Goal: Navigation & Orientation: Find specific page/section

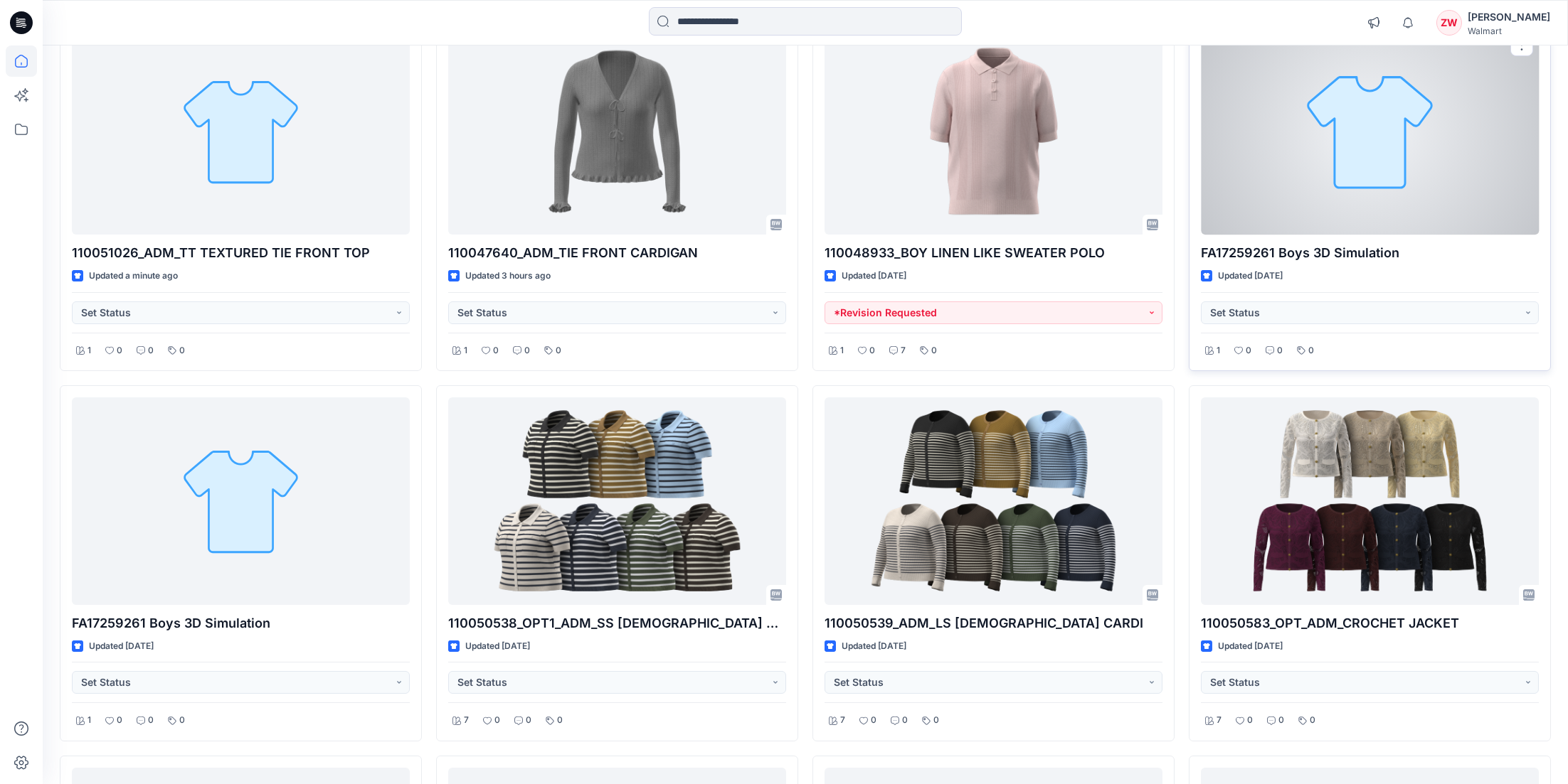
scroll to position [213, 0]
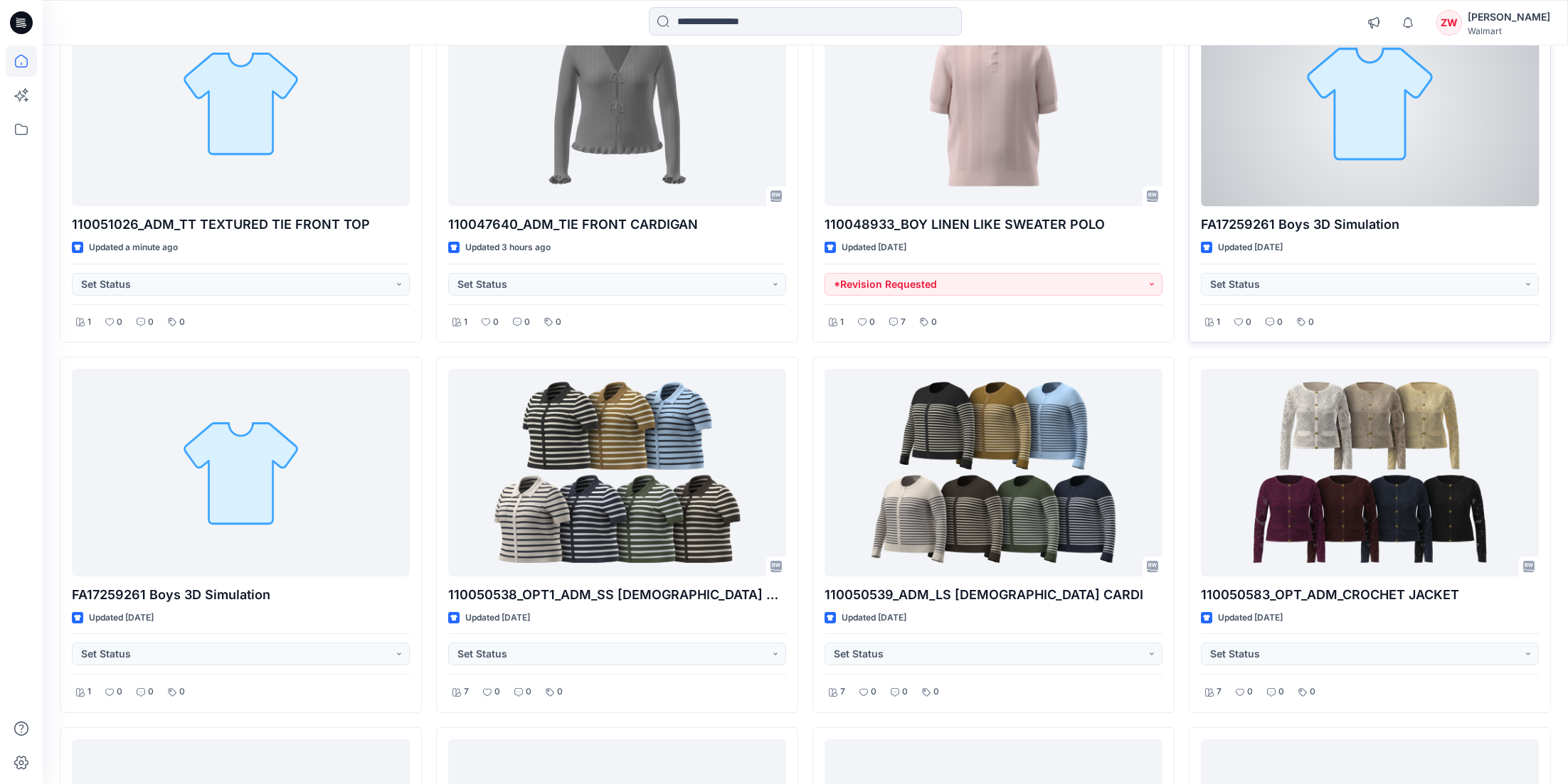
click at [1090, 158] on div at bounding box center [1370, 103] width 338 height 207
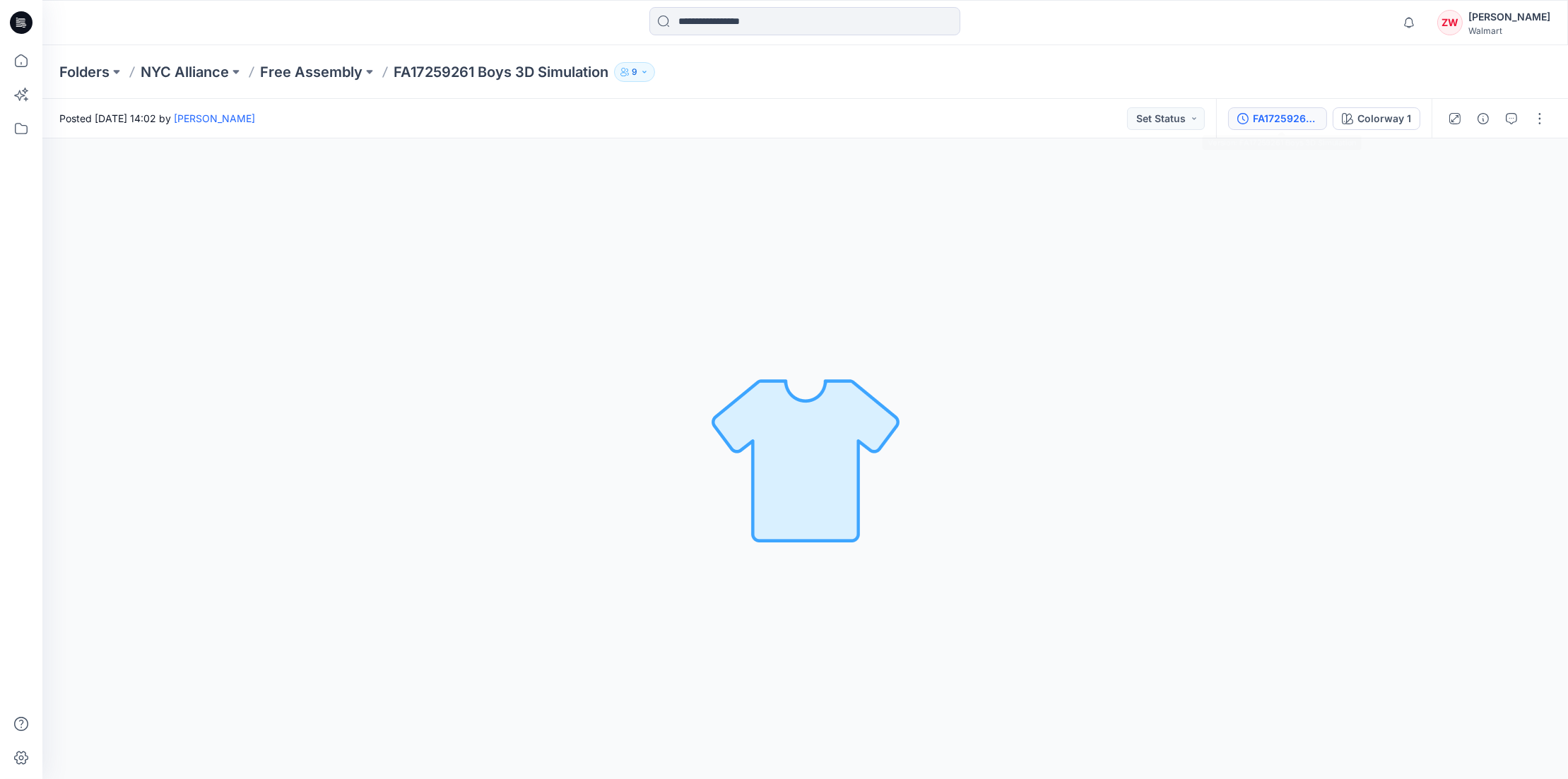
click at [1082, 125] on div "FA17259261 Boys 3D Simulation" at bounding box center [1285, 119] width 65 height 16
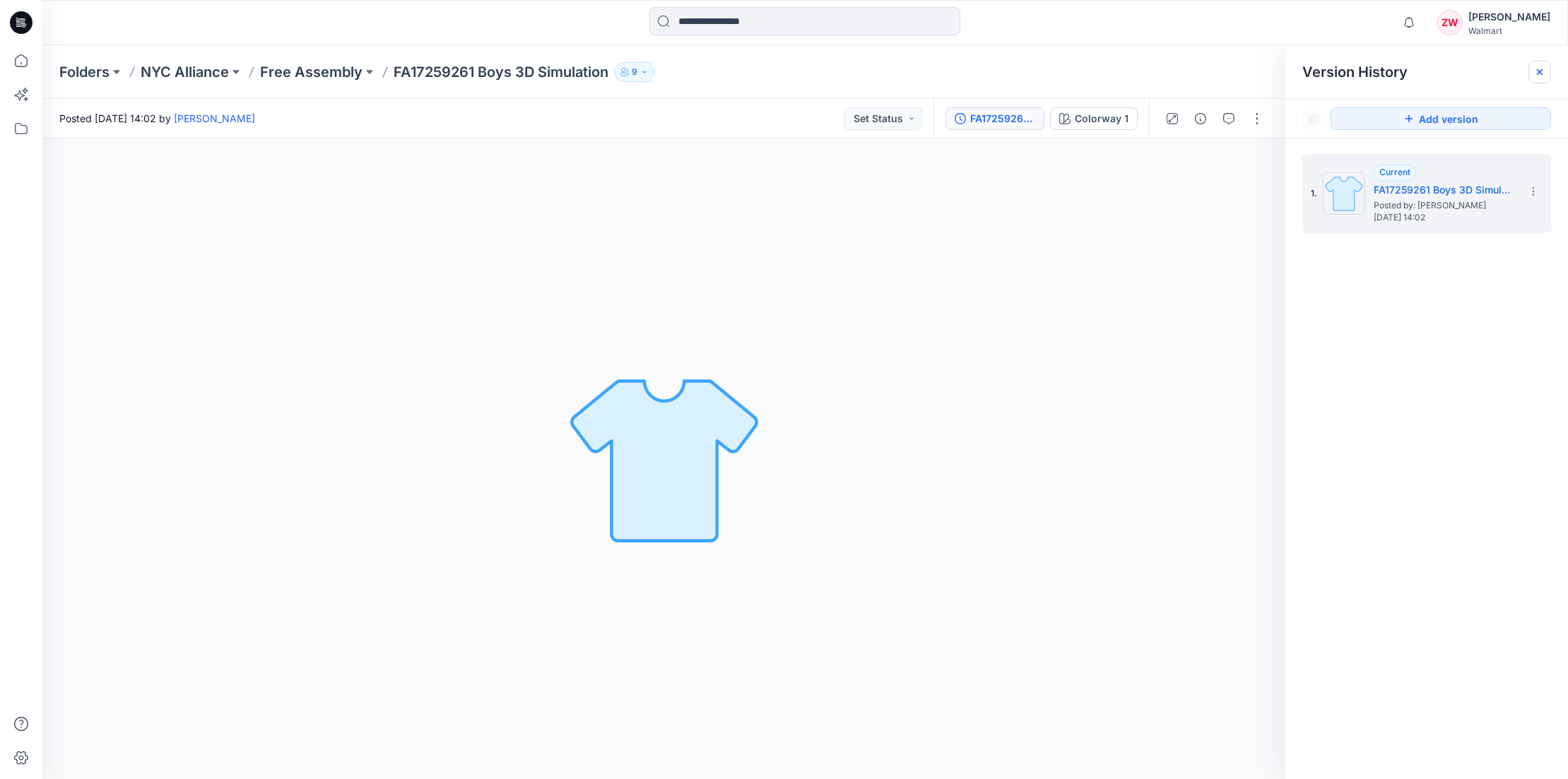
click at [1082, 68] on icon at bounding box center [1540, 72] width 11 height 11
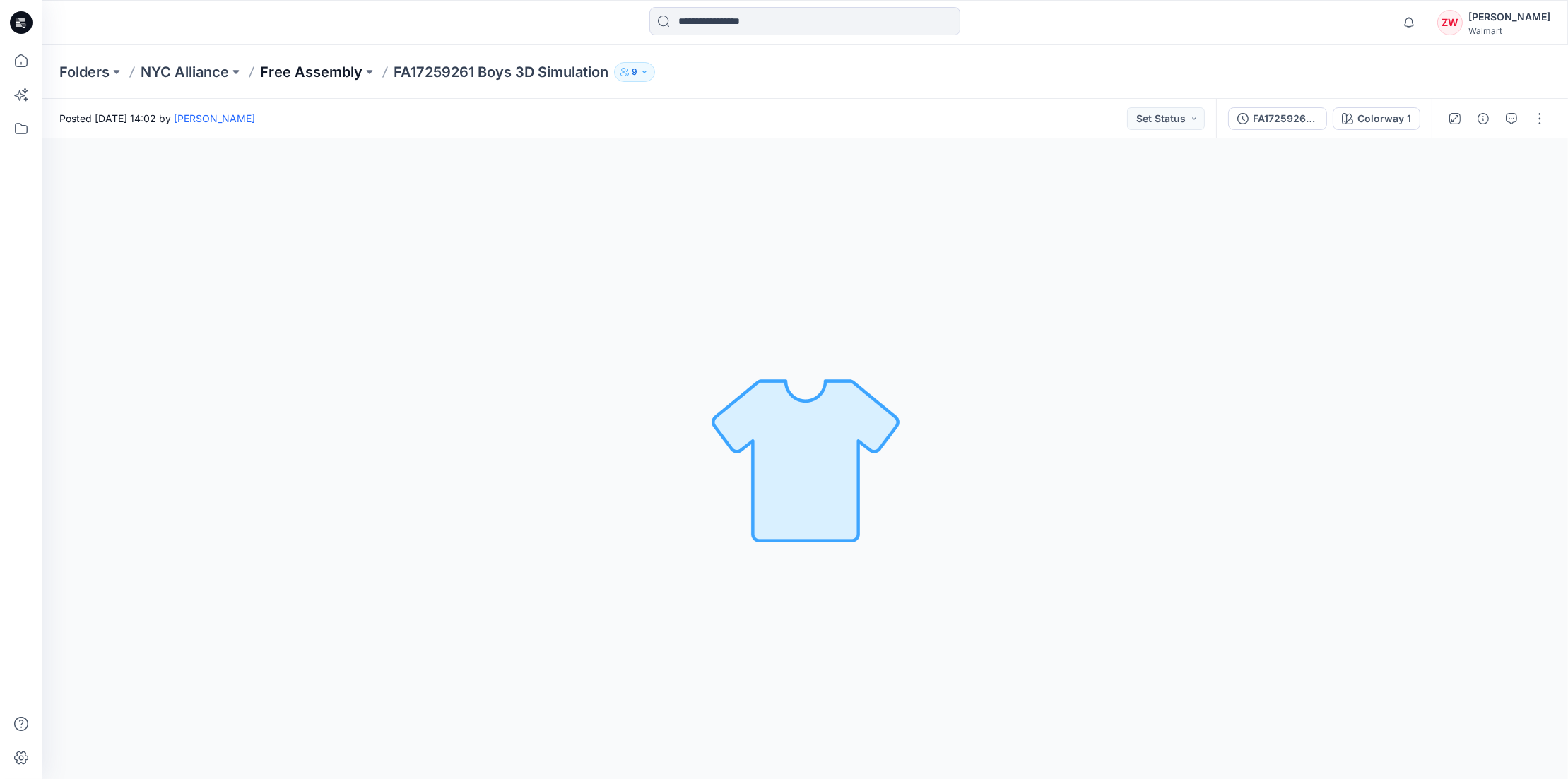
click at [321, 73] on p "Free Assembly" at bounding box center [311, 72] width 103 height 20
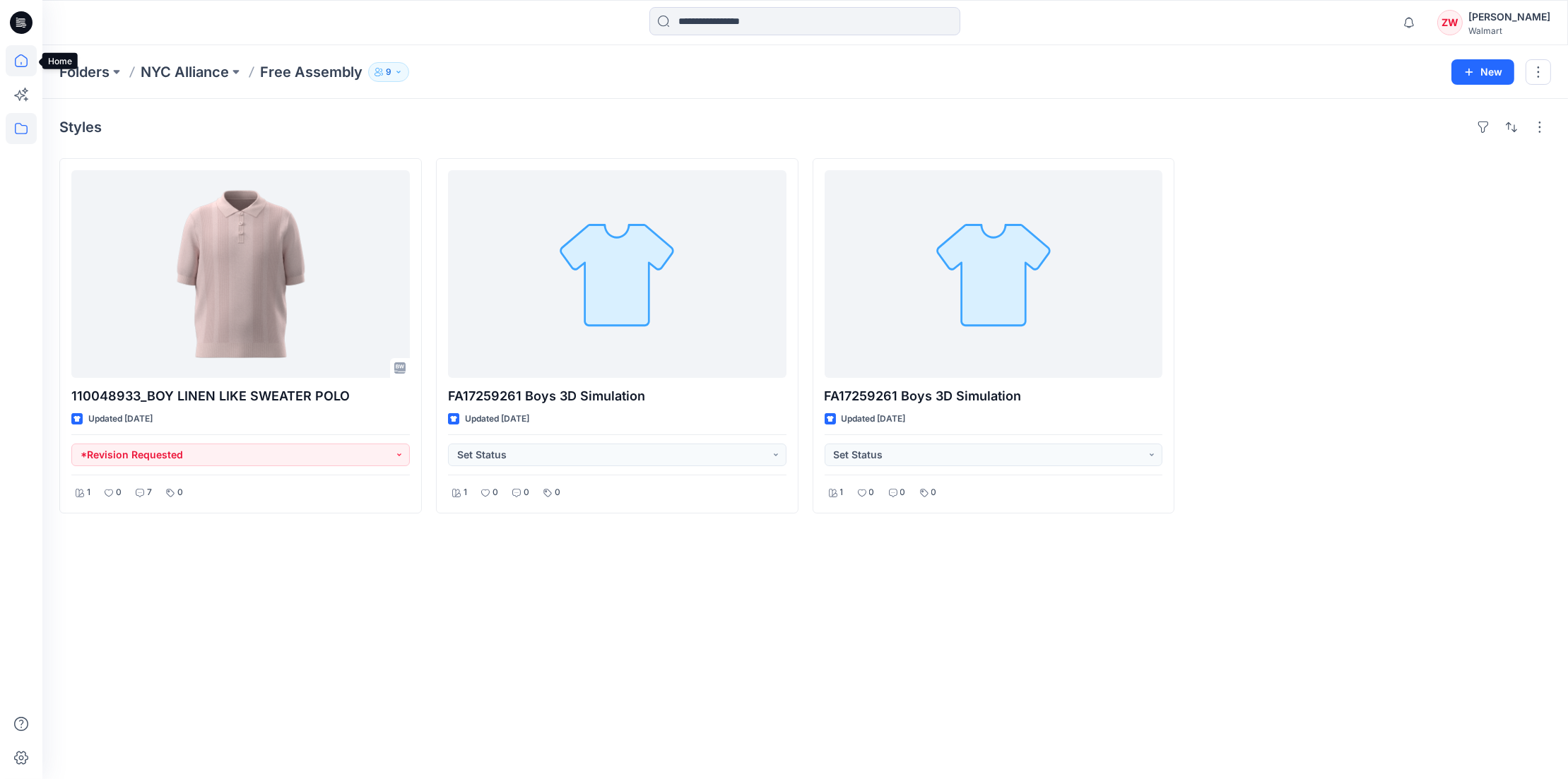
click at [21, 56] on icon at bounding box center [21, 60] width 31 height 31
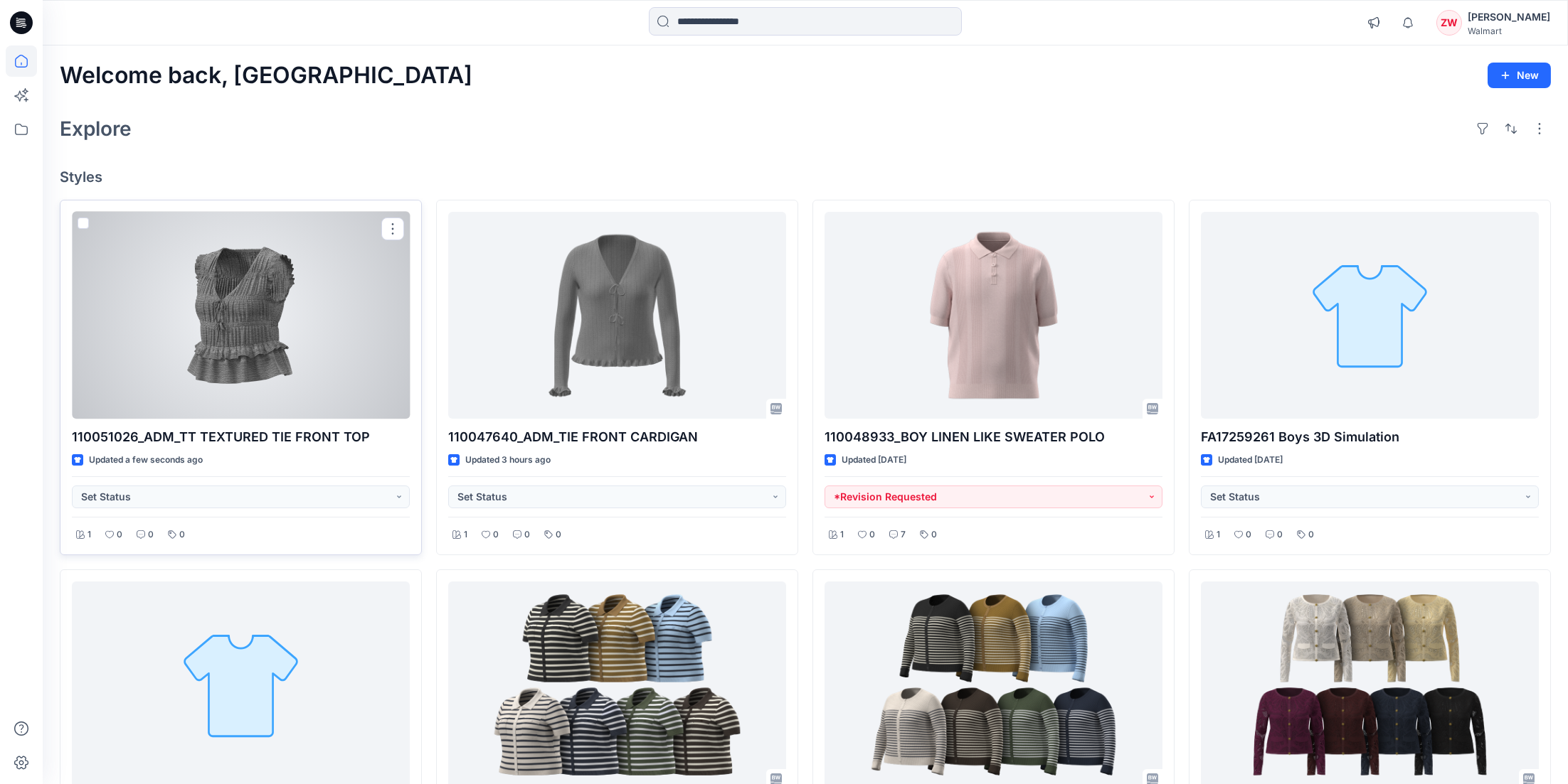
click at [306, 331] on div at bounding box center [241, 316] width 338 height 207
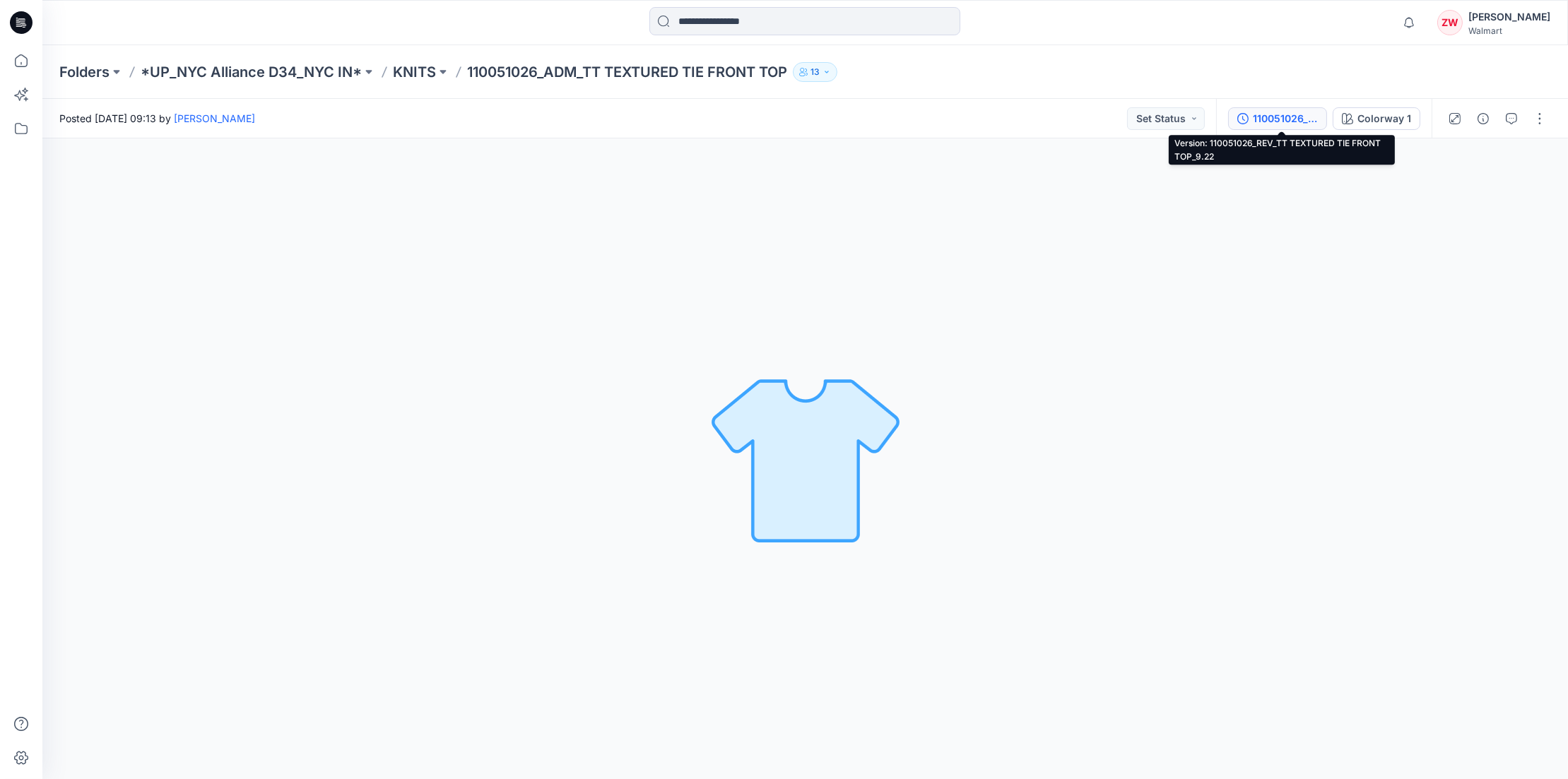
click at [1082, 119] on div "110051026_REV_TT TEXTURED TIE FRONT TOP_9.22" at bounding box center [1285, 119] width 65 height 16
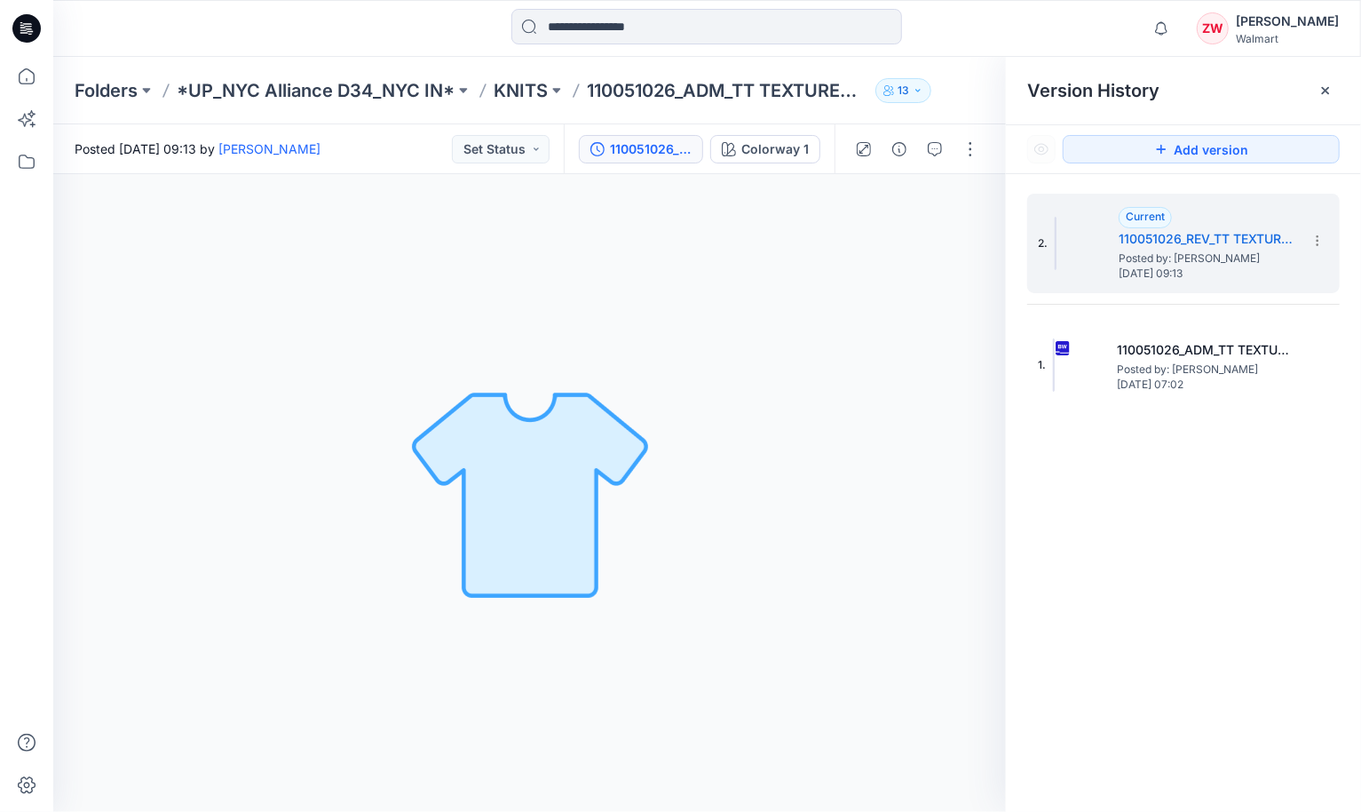
click at [206, 321] on div "Colorway 1 Loading... Material Properties Loading..." at bounding box center [529, 493] width 953 height 638
click at [519, 84] on p "KNITS" at bounding box center [521, 90] width 54 height 25
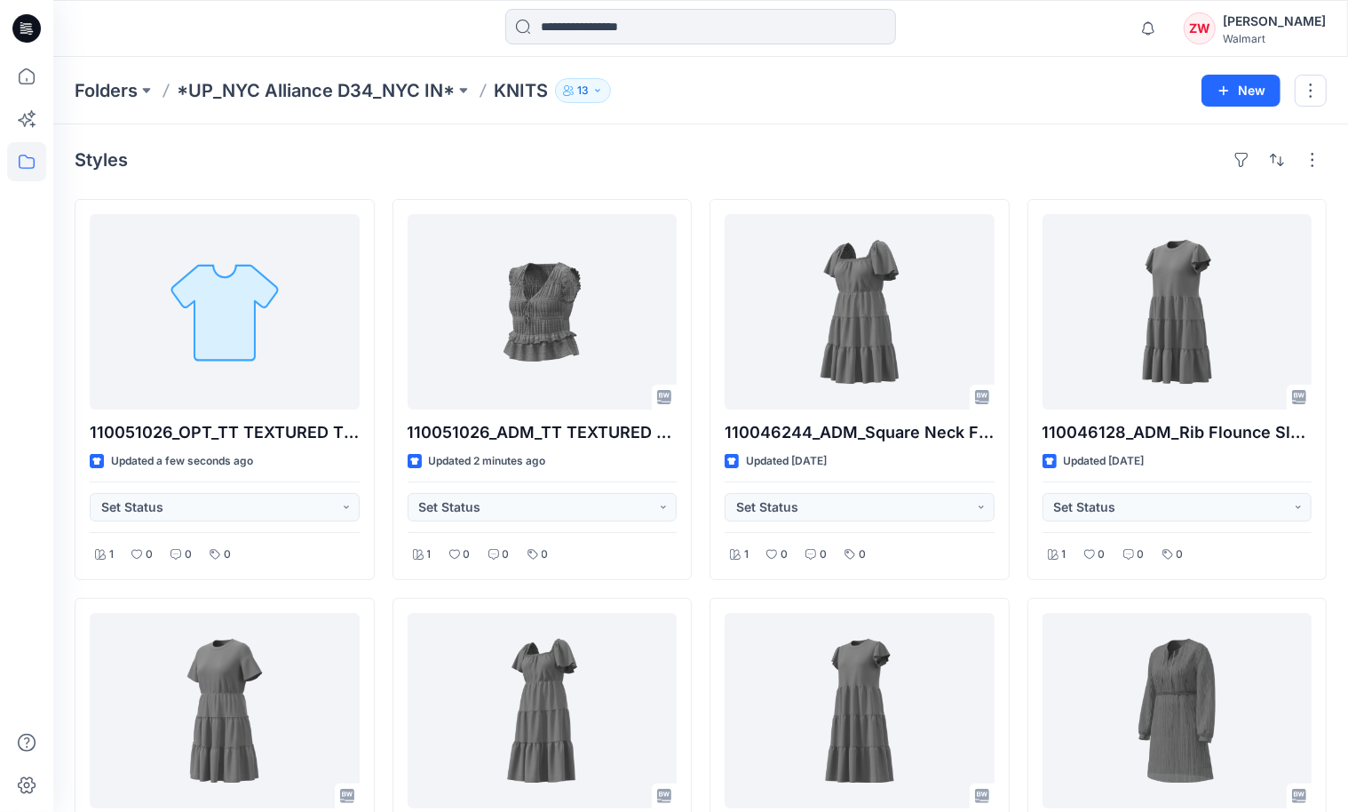
click at [733, 145] on div "Styles 110051026_OPT_TT TEXTURED TIE FRONT TOP Updated a few seconds ago Set St…" at bounding box center [700, 793] width 1295 height 1338
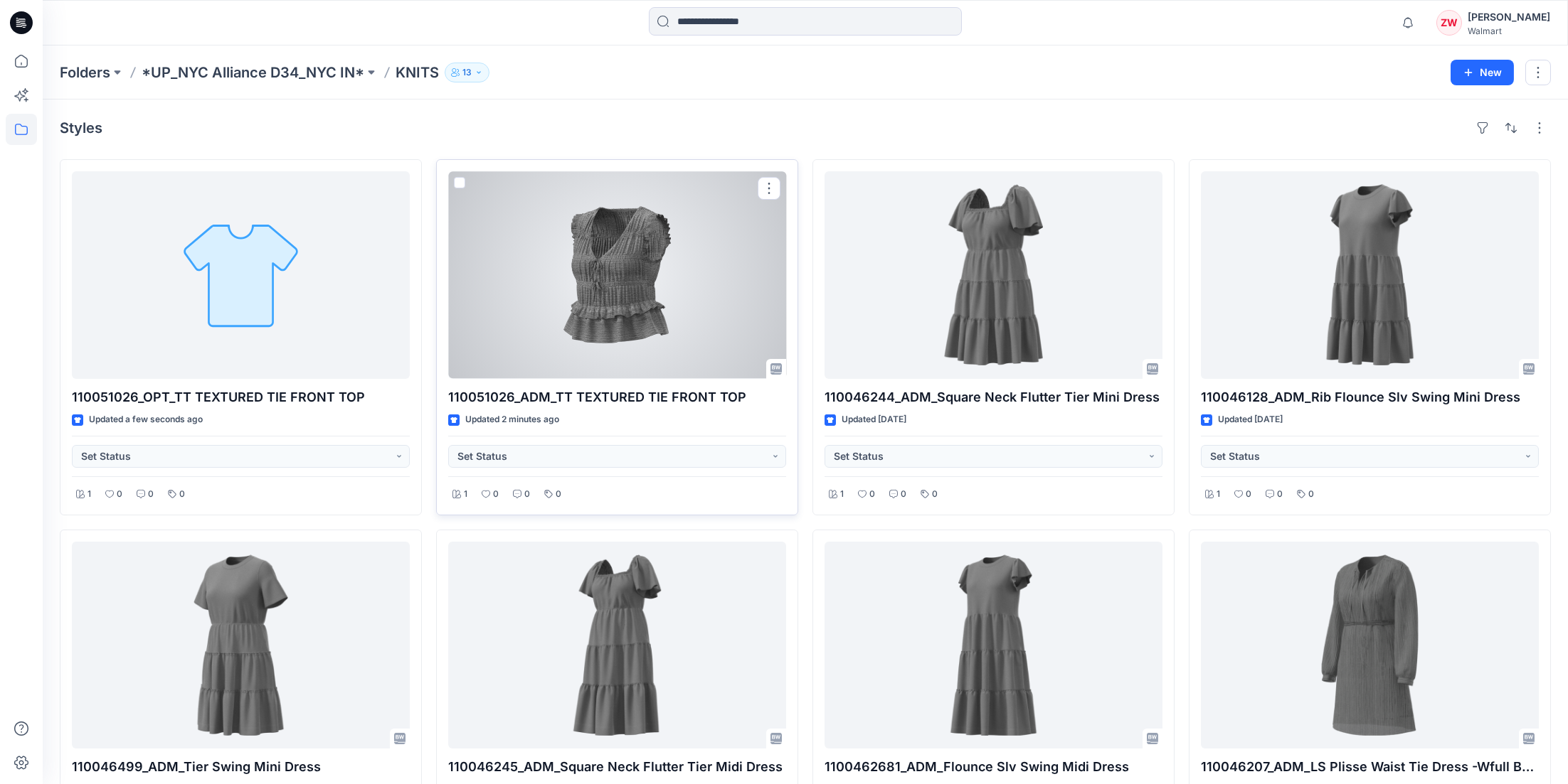
click at [586, 266] on div at bounding box center [617, 275] width 338 height 207
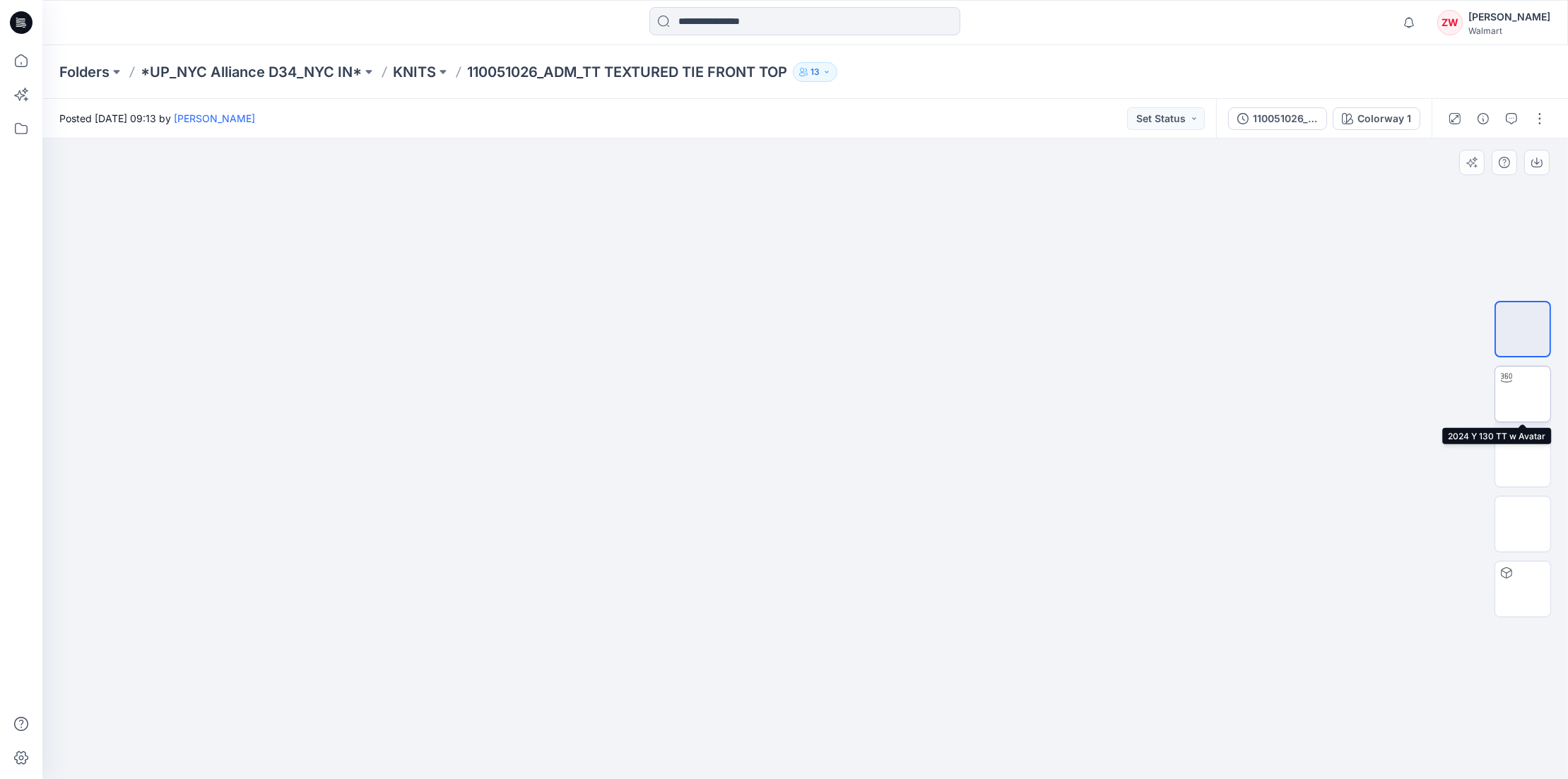
click at [1082, 394] on img at bounding box center [1523, 394] width 0 height 0
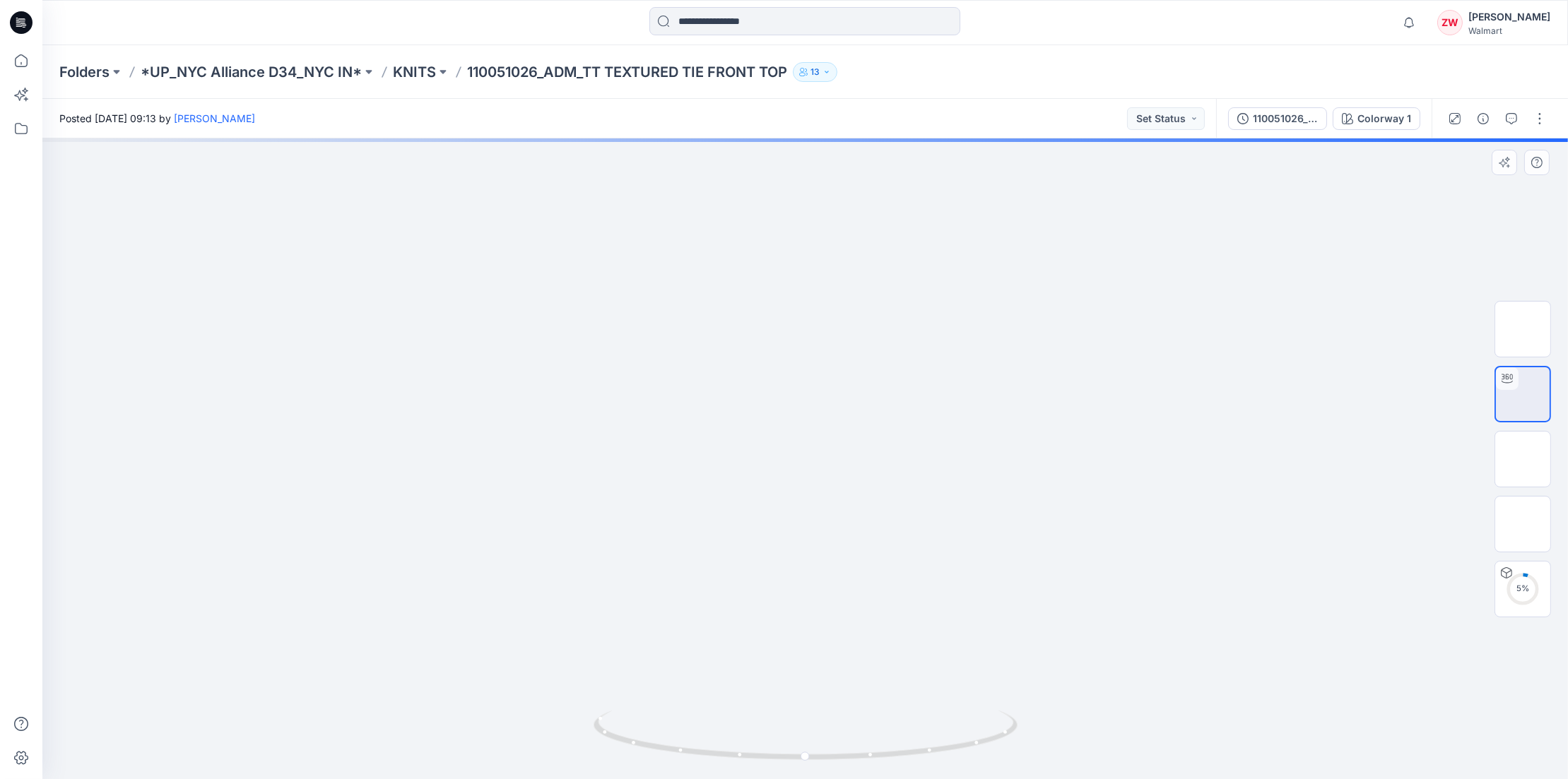
drag, startPoint x: 956, startPoint y: 310, endPoint x: 958, endPoint y: 349, distance: 39.1
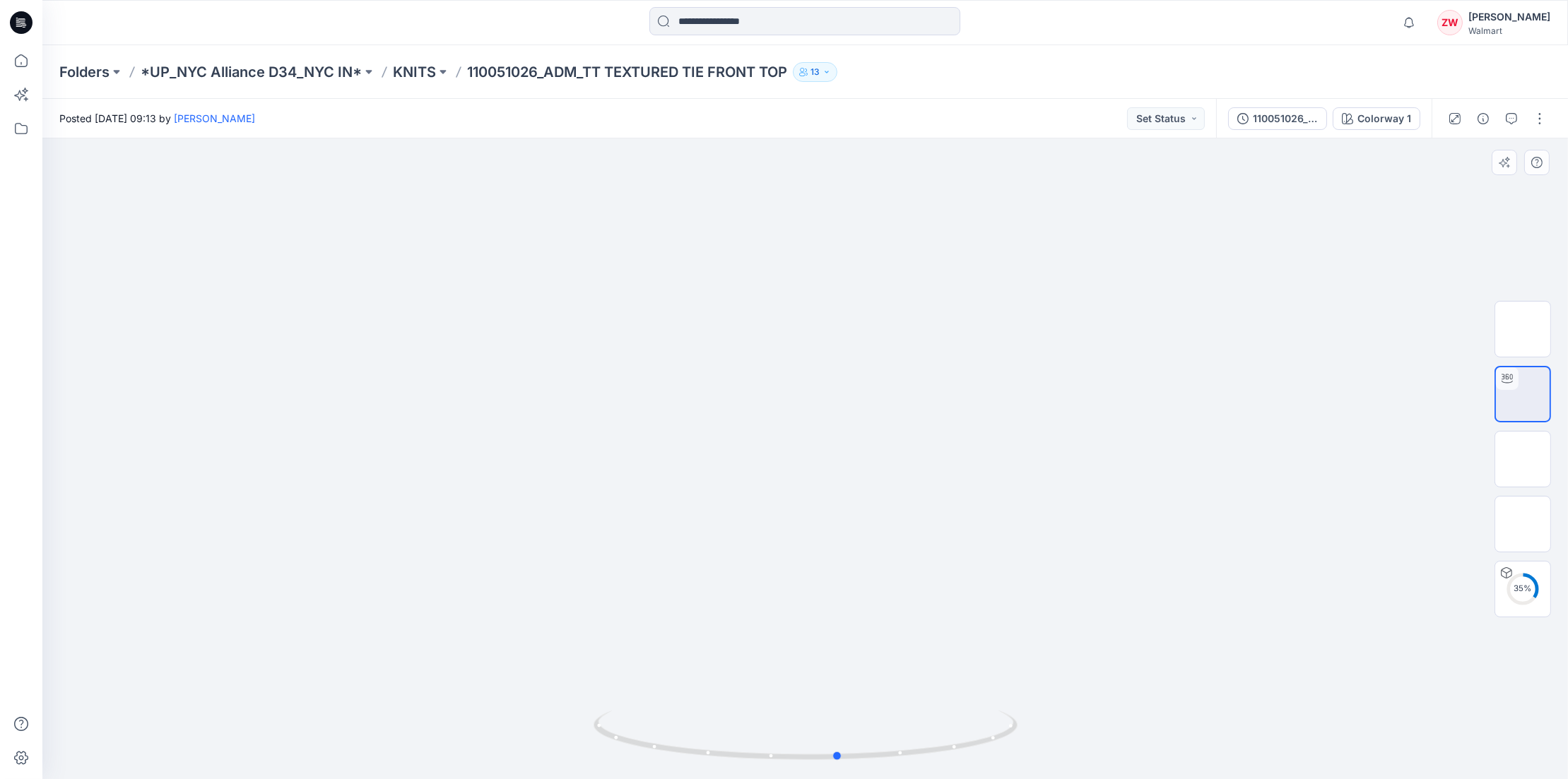
drag, startPoint x: 926, startPoint y: 754, endPoint x: 536, endPoint y: 750, distance: 390.0
click at [536, 645] on div at bounding box center [805, 458] width 1526 height 641
click at [1082, 131] on div "110051026_REV_TT TEXTURED TIE FRONT TOP_9.22 Colorway 1" at bounding box center [1324, 119] width 216 height 40
click at [1082, 113] on div "110051026_REV_TT TEXTURED TIE FRONT TOP_9.22" at bounding box center [1285, 119] width 65 height 16
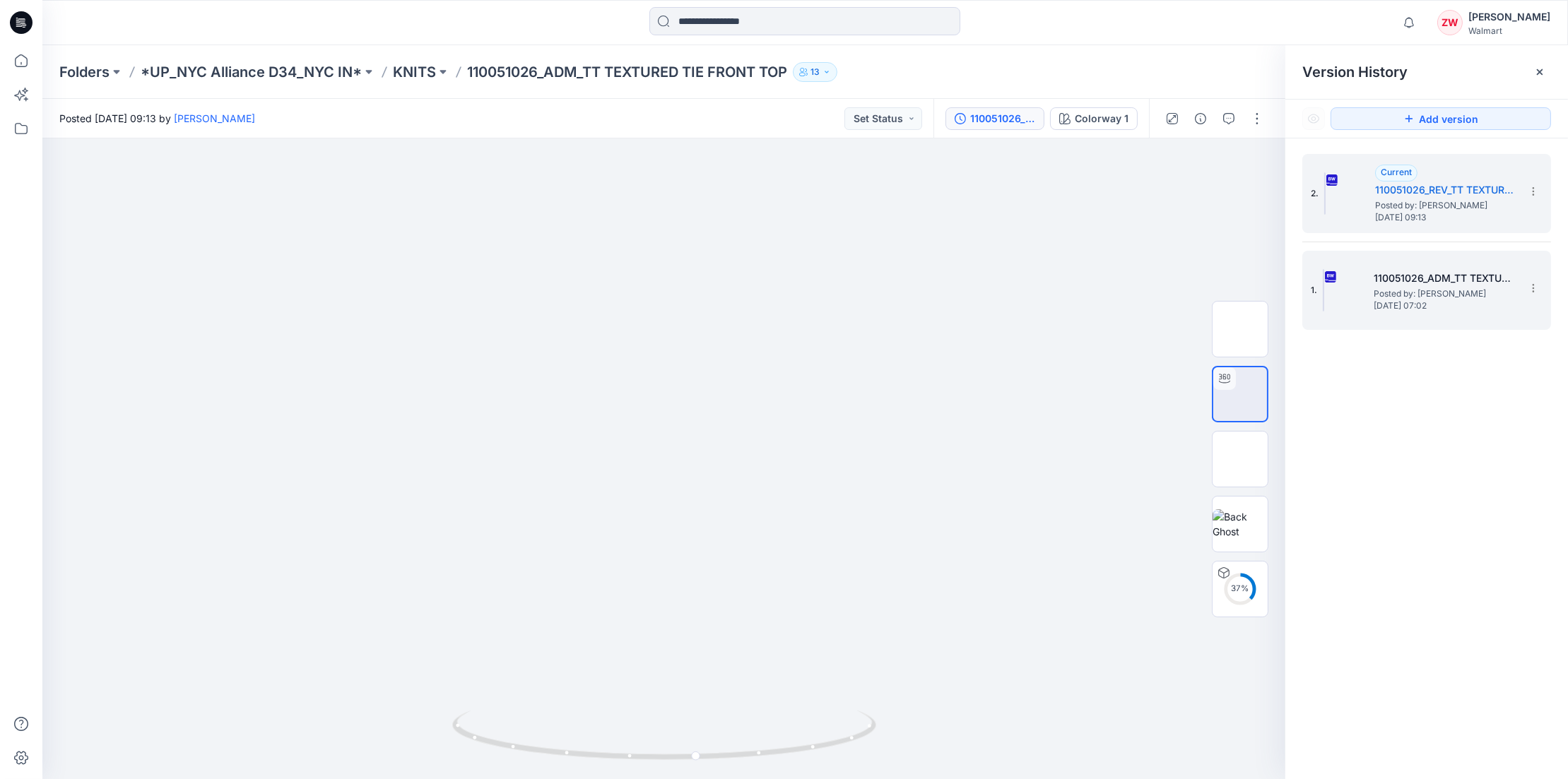
click at [1082, 292] on span "Posted by: [PERSON_NAME]" at bounding box center [1445, 294] width 142 height 14
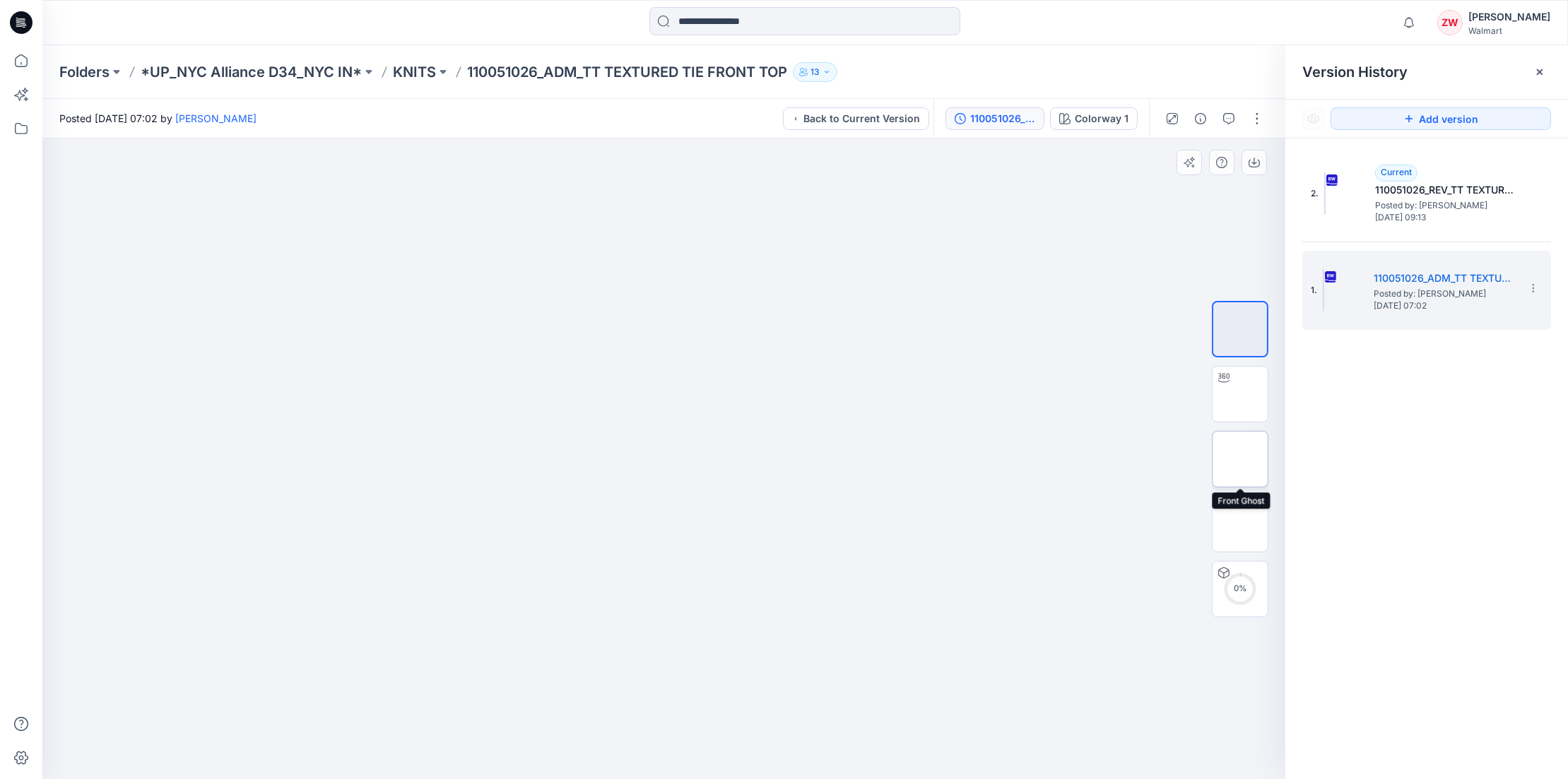
click at [1082, 459] on img at bounding box center [1240, 459] width 0 height 0
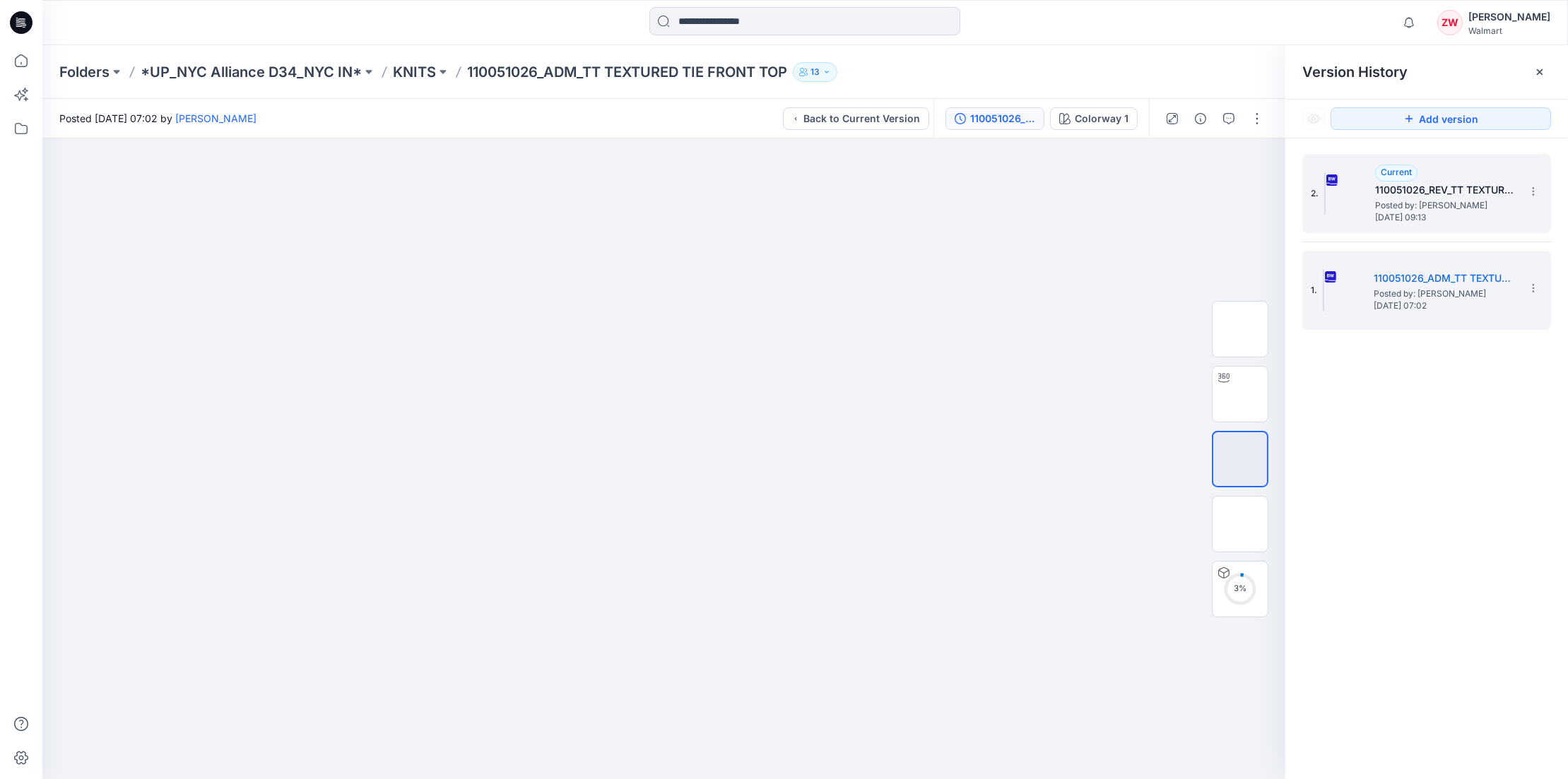
click at [1082, 193] on h5 "110051026_REV_TT TEXTURED TIE FRONT TOP_9.22" at bounding box center [1446, 189] width 142 height 17
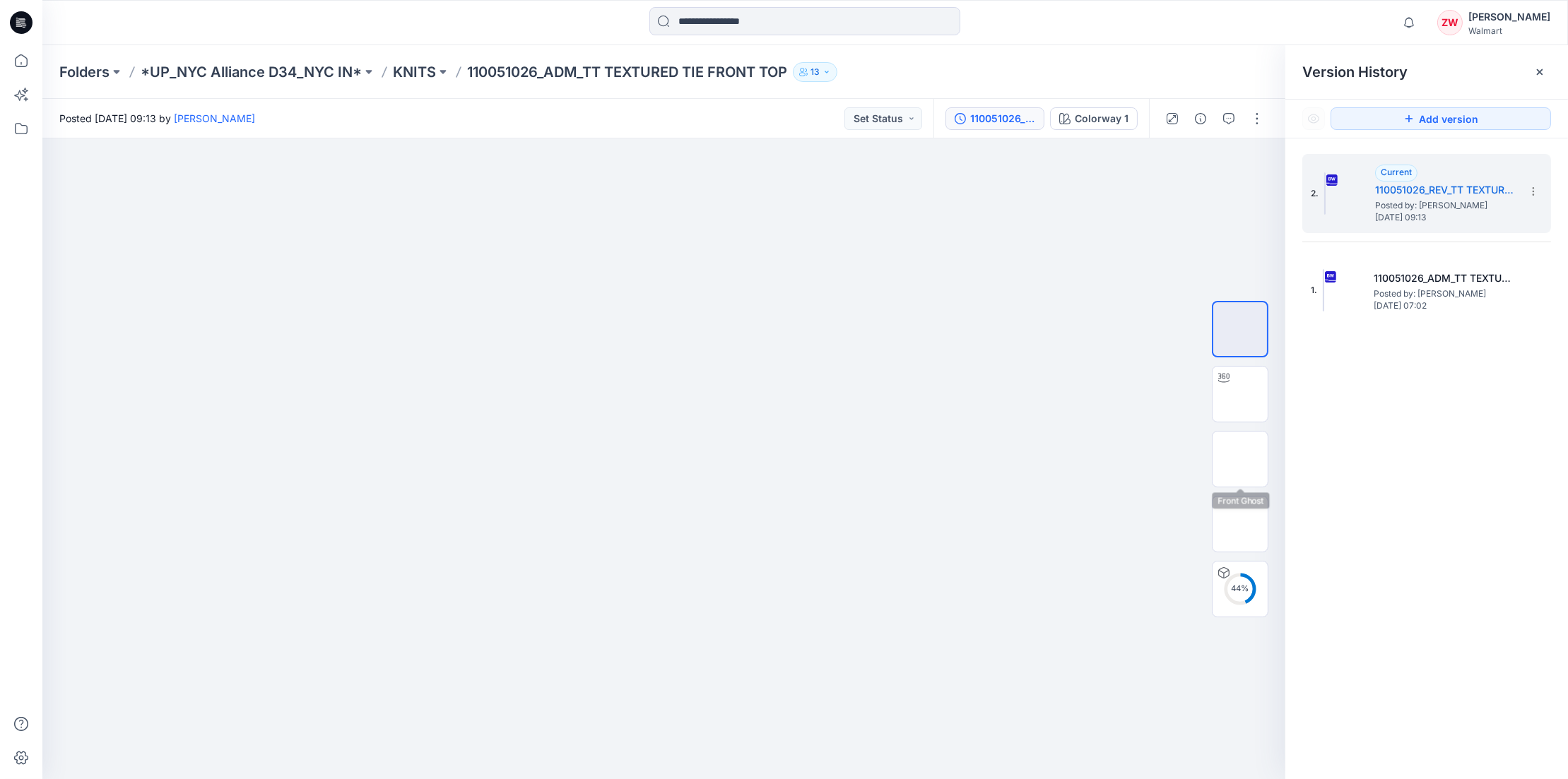
drag, startPoint x: 1259, startPoint y: 464, endPoint x: 1328, endPoint y: 337, distance: 144.5
click at [1082, 459] on img at bounding box center [1240, 459] width 0 height 0
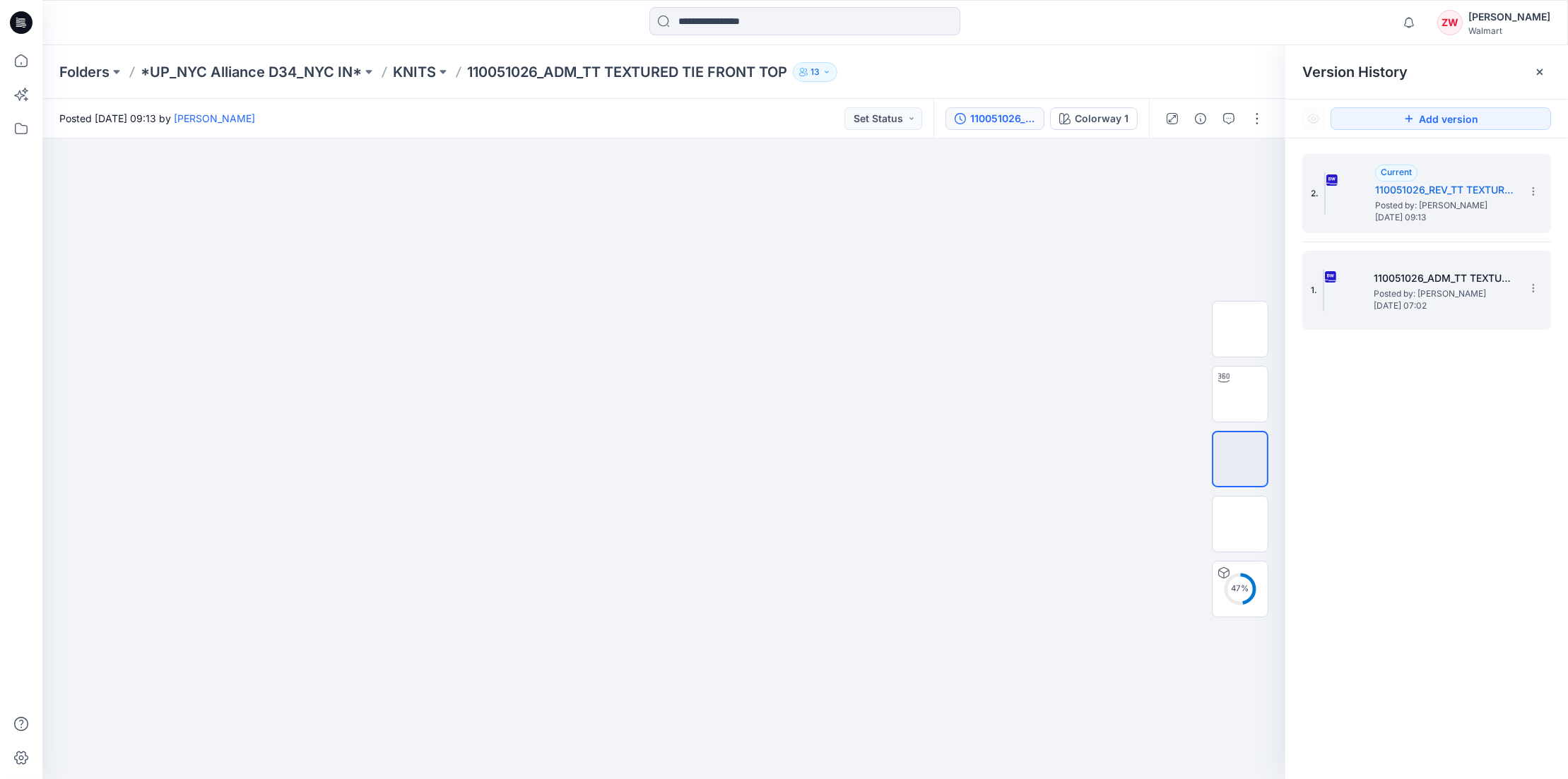
click at [1082, 297] on span "Posted by: [PERSON_NAME]" at bounding box center [1445, 294] width 142 height 14
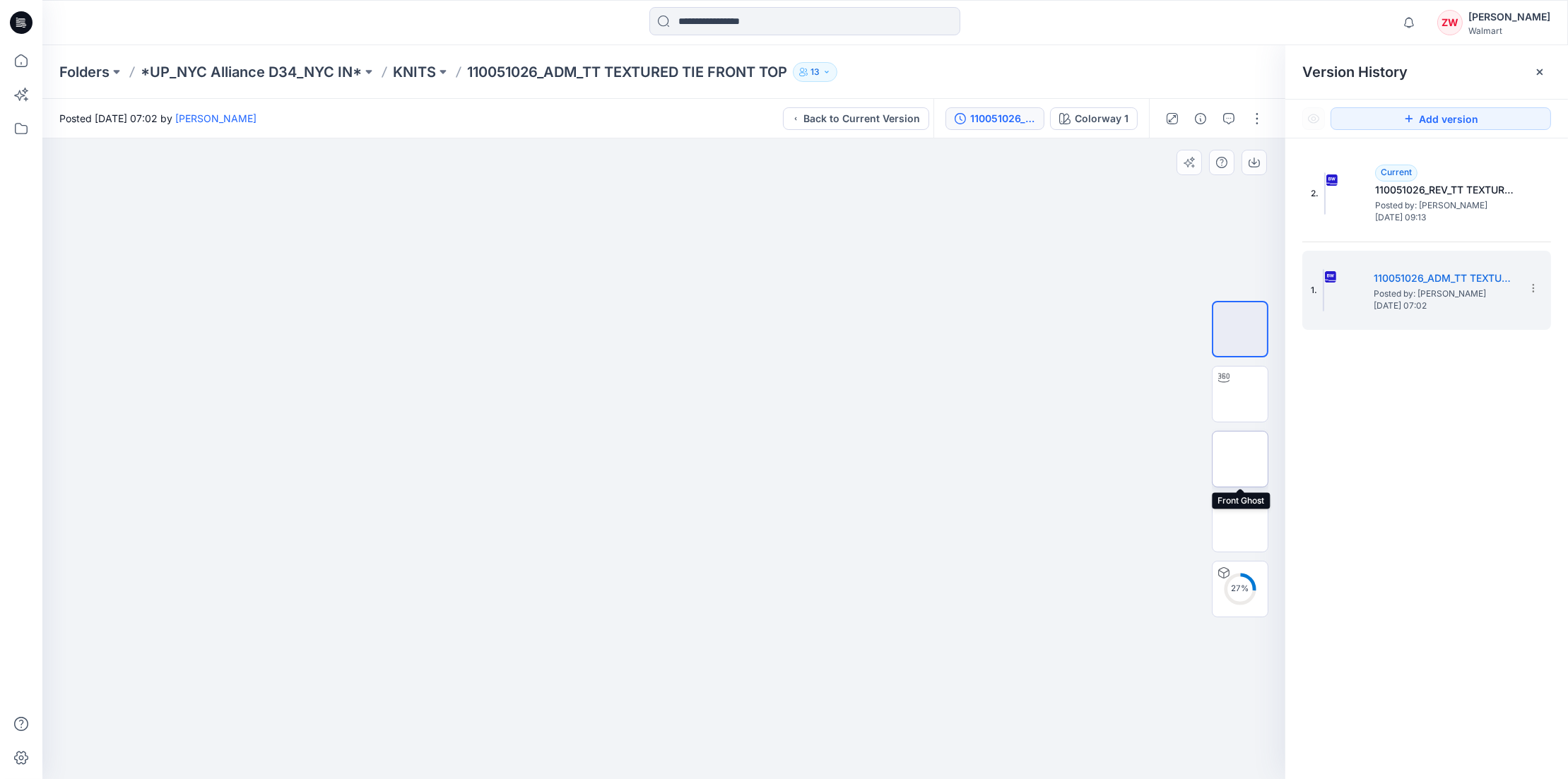
click at [1082, 459] on img at bounding box center [1240, 459] width 0 height 0
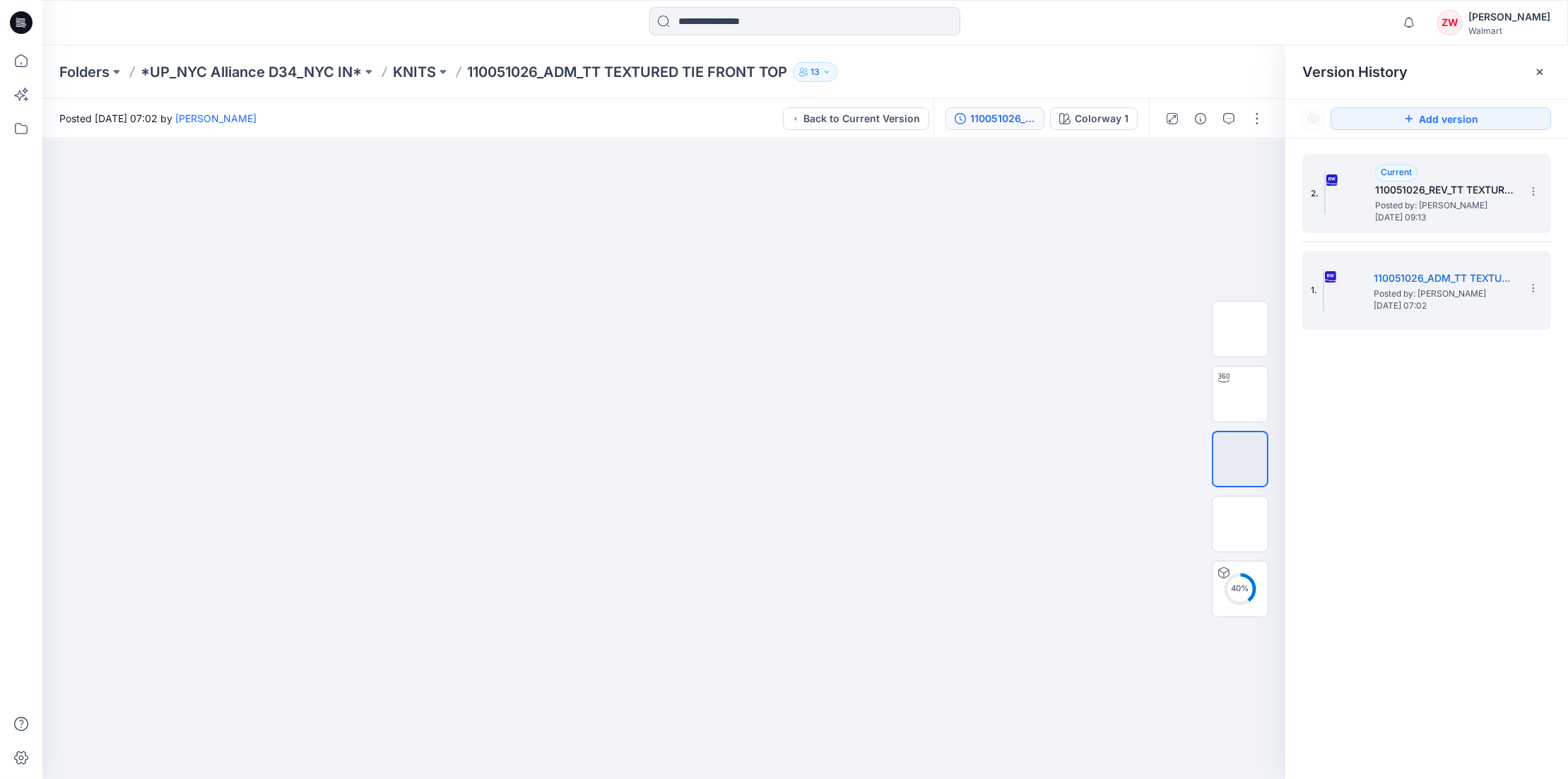
click at [1082, 190] on h5 "110051026_REV_TT TEXTURED TIE FRONT TOP_9.22" at bounding box center [1446, 189] width 142 height 17
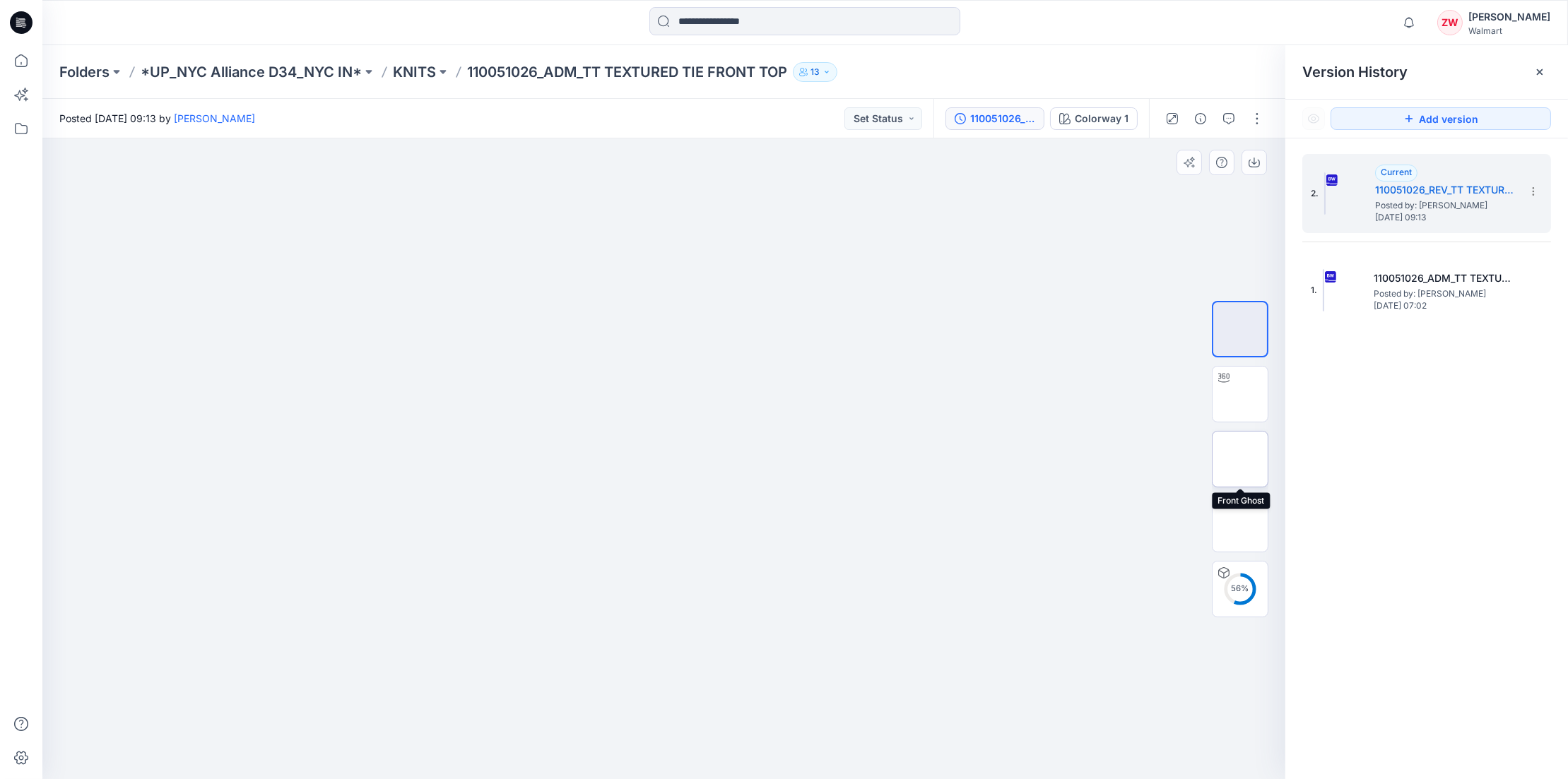
click at [1082, 459] on img at bounding box center [1240, 459] width 0 height 0
click at [413, 72] on p "KNITS" at bounding box center [415, 72] width 43 height 20
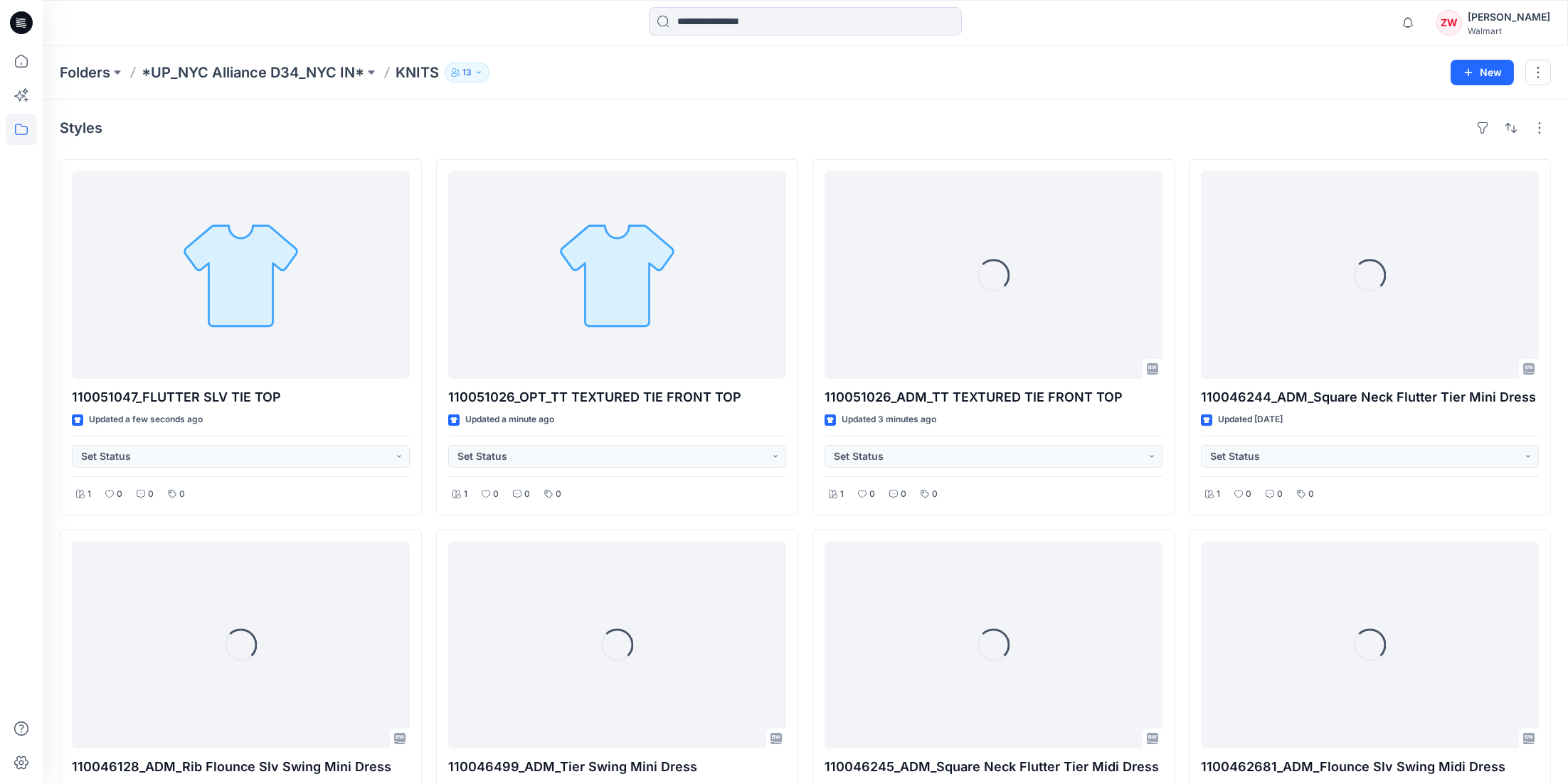
click at [695, 147] on div "Styles 110051047_FLUTTER SLV TIE TOP Updated a few seconds ago Set Status 1 0 0…" at bounding box center [805, 711] width 1526 height 1224
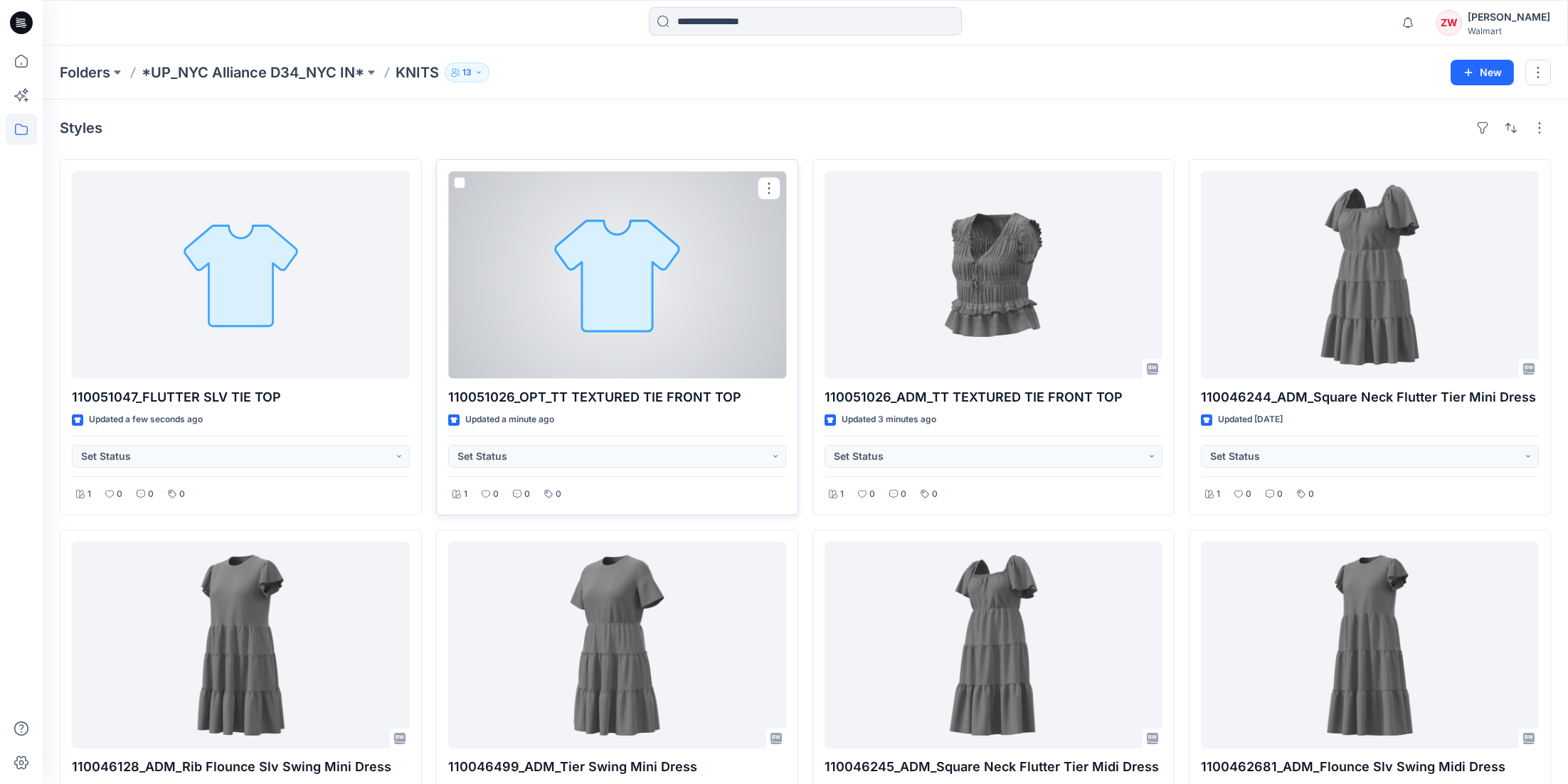
click at [619, 292] on div at bounding box center [617, 275] width 338 height 207
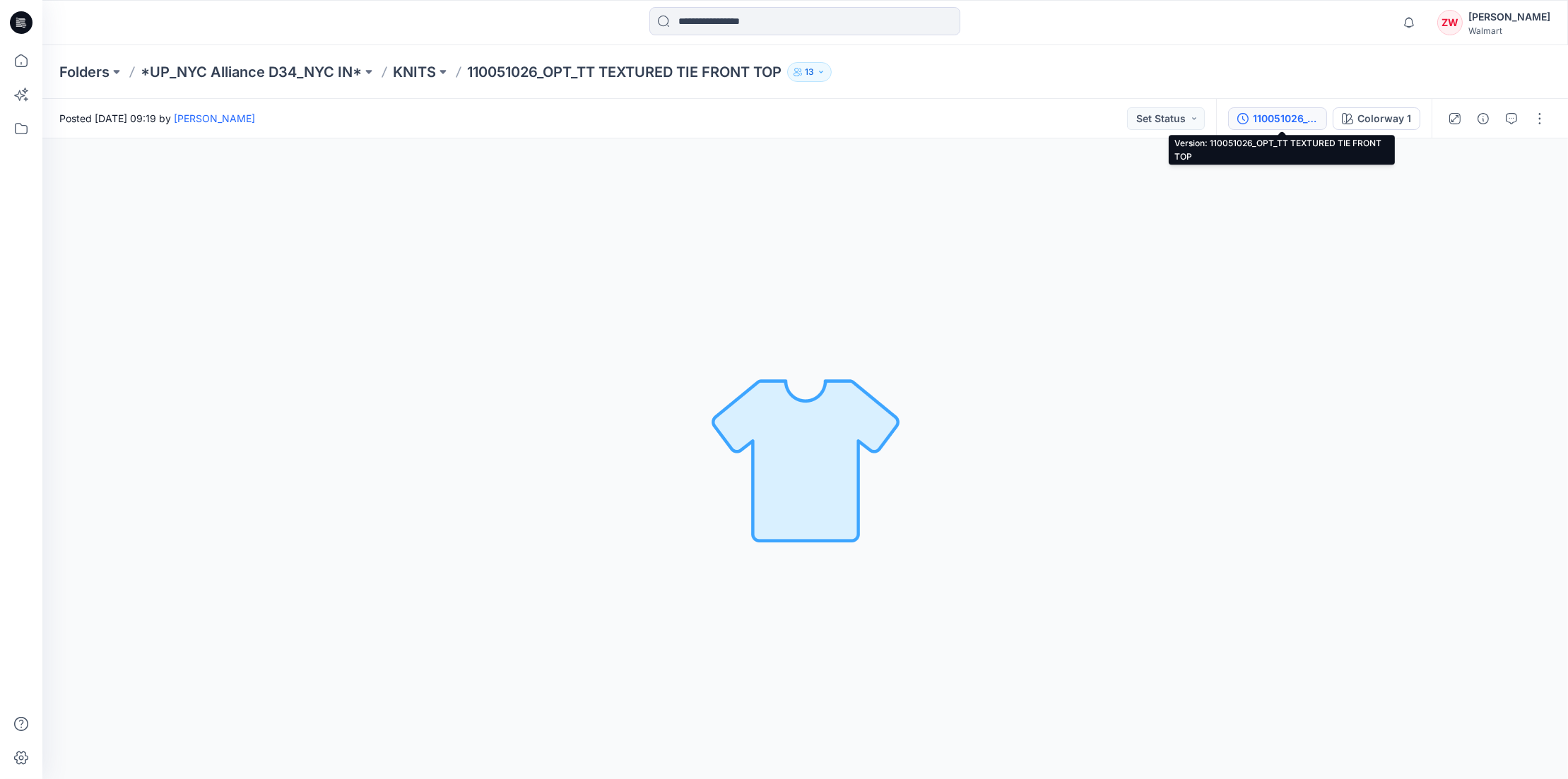
click at [1082, 110] on button "110051026_OPT_TT TEXTURED TIE FRONT TOP" at bounding box center [1277, 119] width 99 height 22
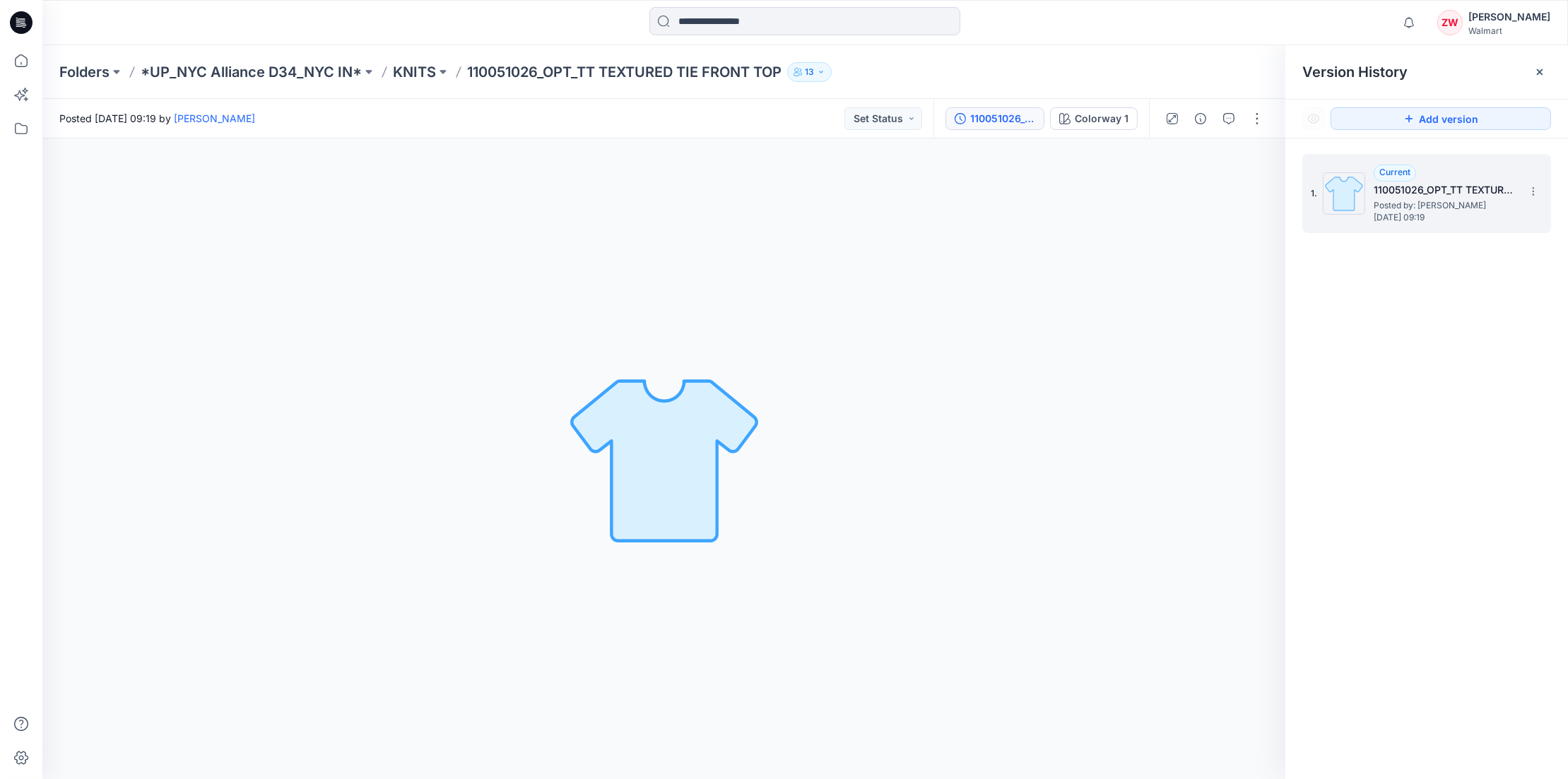
click at [1082, 197] on h5 "110051026_OPT_TT TEXTURED TIE FRONT TOP" at bounding box center [1445, 189] width 142 height 17
click at [400, 68] on p "KNITS" at bounding box center [415, 72] width 43 height 20
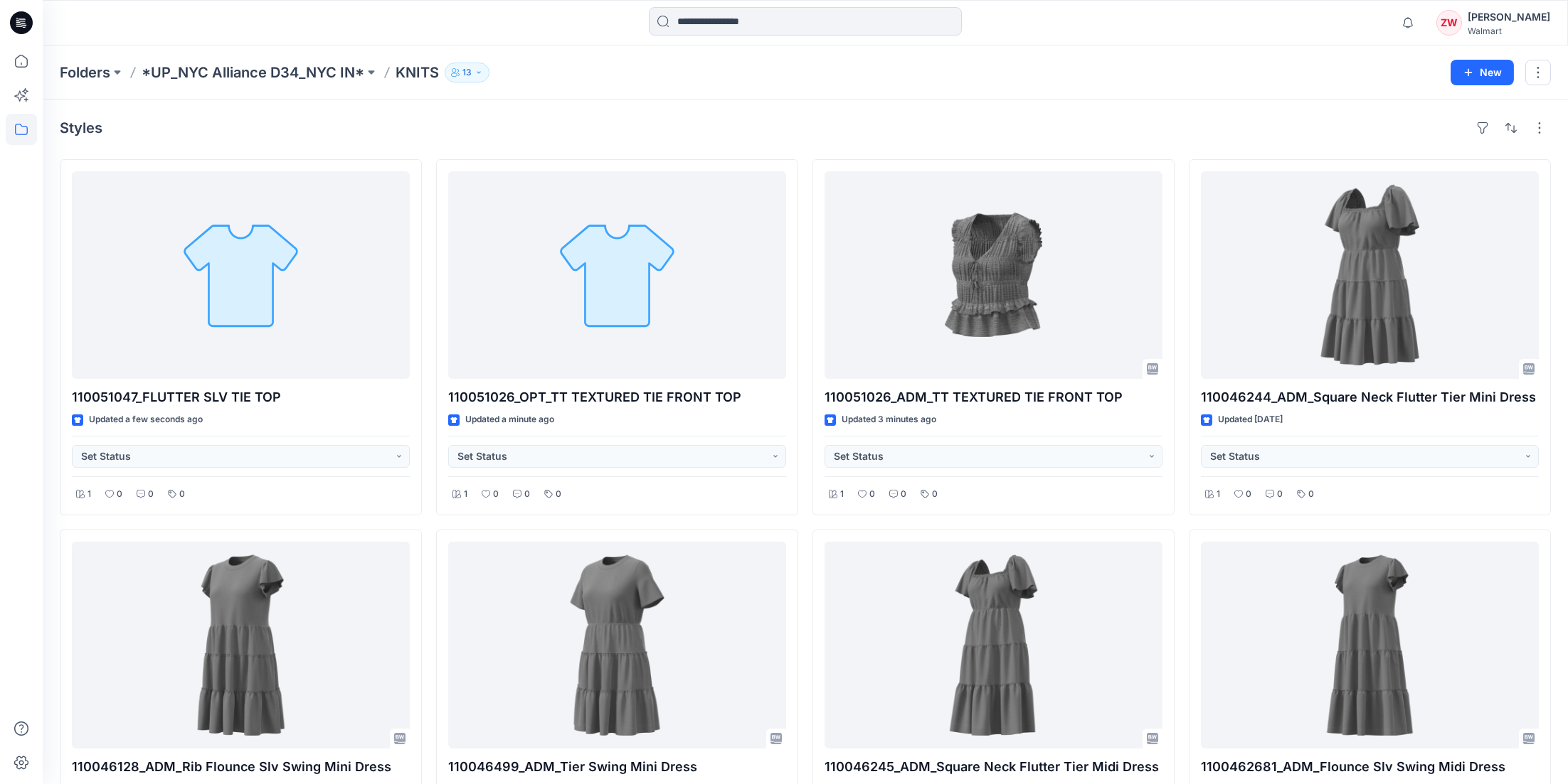
click at [850, 47] on div "Folders *UP_NYC Alliance D34_NYC IN* KNITS 13 New" at bounding box center [805, 72] width 1526 height 54
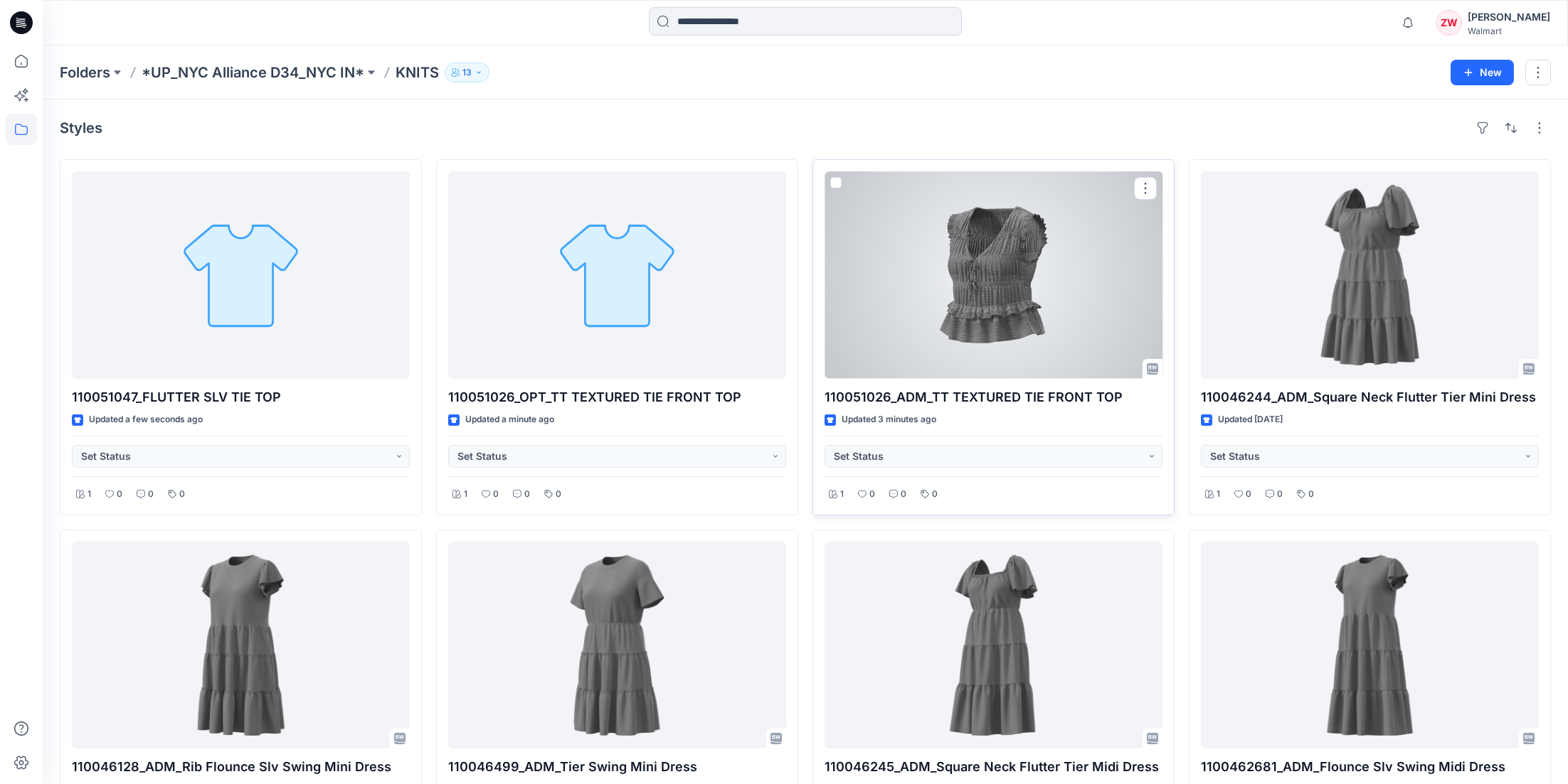
click at [957, 278] on div at bounding box center [994, 275] width 338 height 207
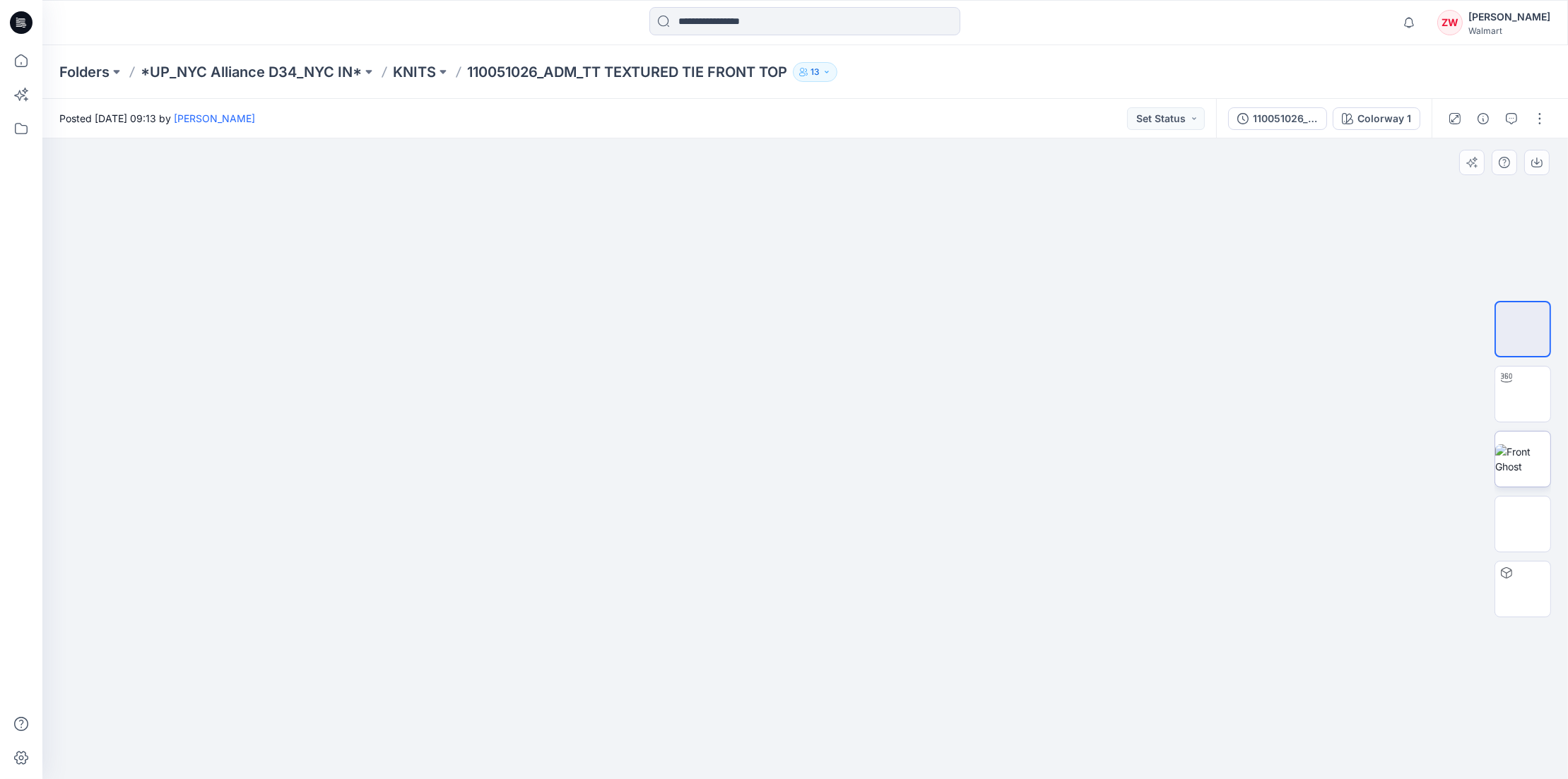
click at [1082, 460] on img at bounding box center [1523, 459] width 55 height 29
click at [413, 66] on p "KNITS" at bounding box center [415, 72] width 43 height 20
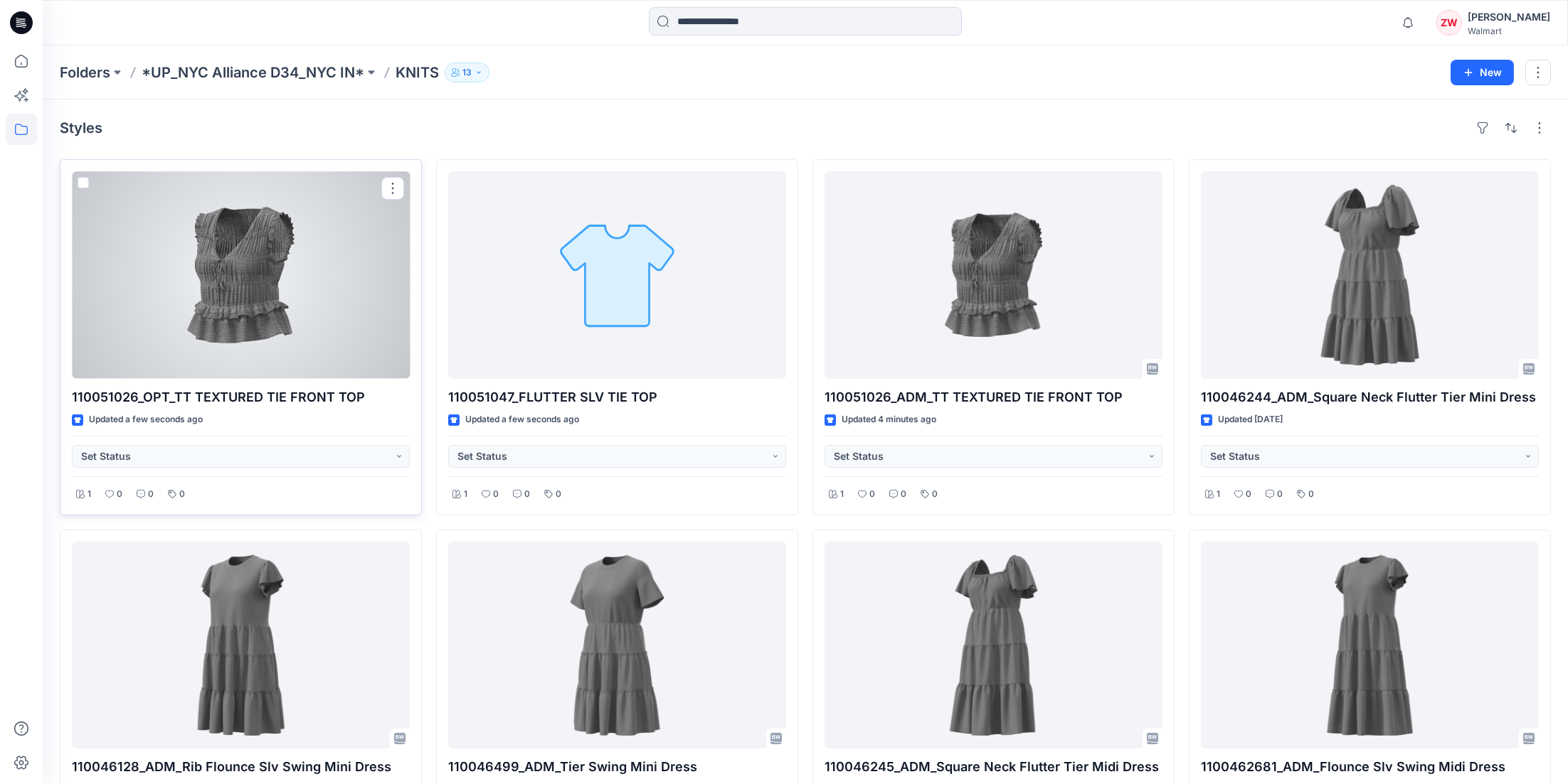
click at [187, 224] on div at bounding box center [241, 275] width 338 height 207
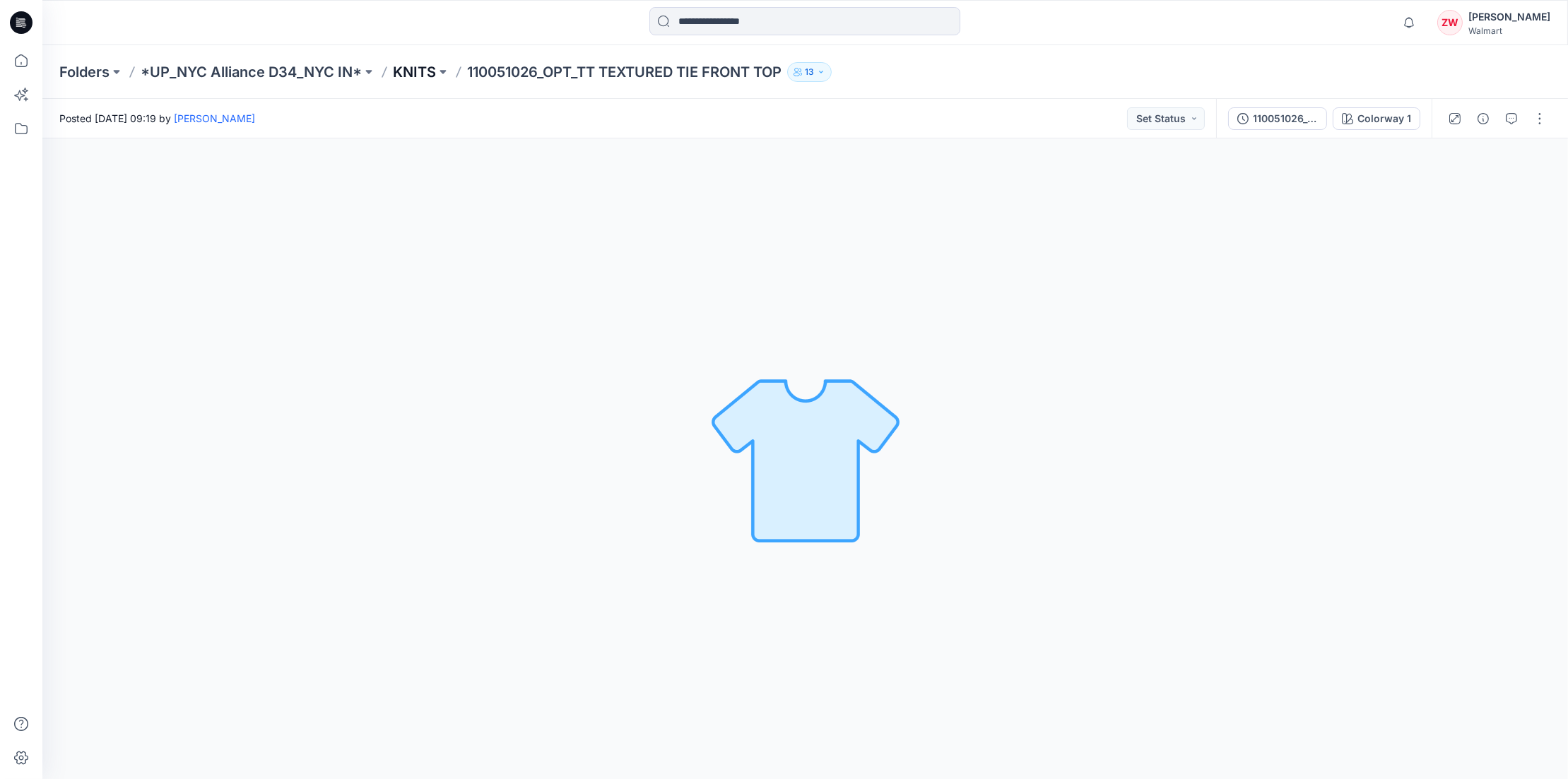
click at [413, 68] on p "KNITS" at bounding box center [415, 72] width 43 height 20
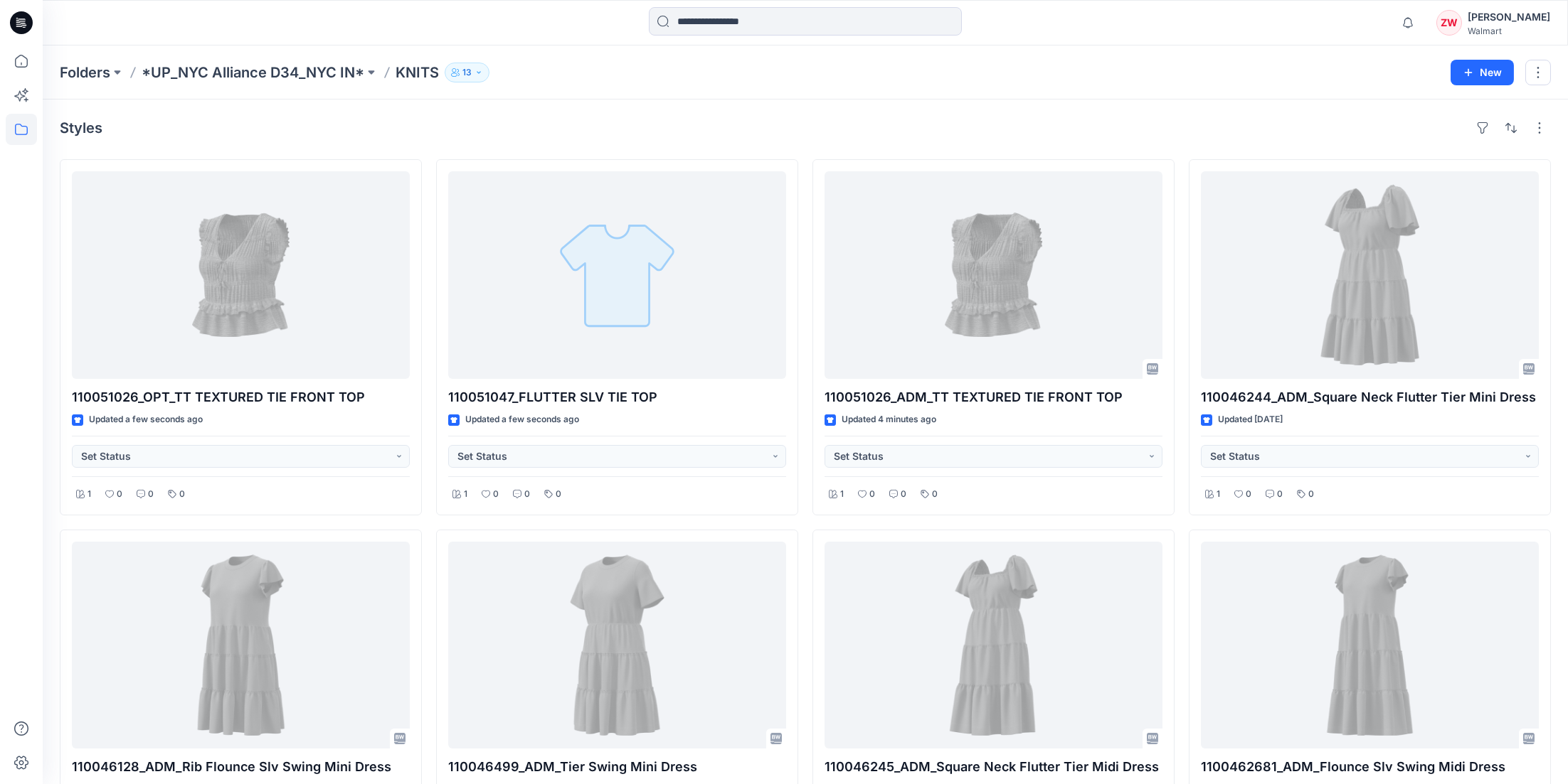
click at [512, 27] on div at bounding box center [805, 22] width 763 height 31
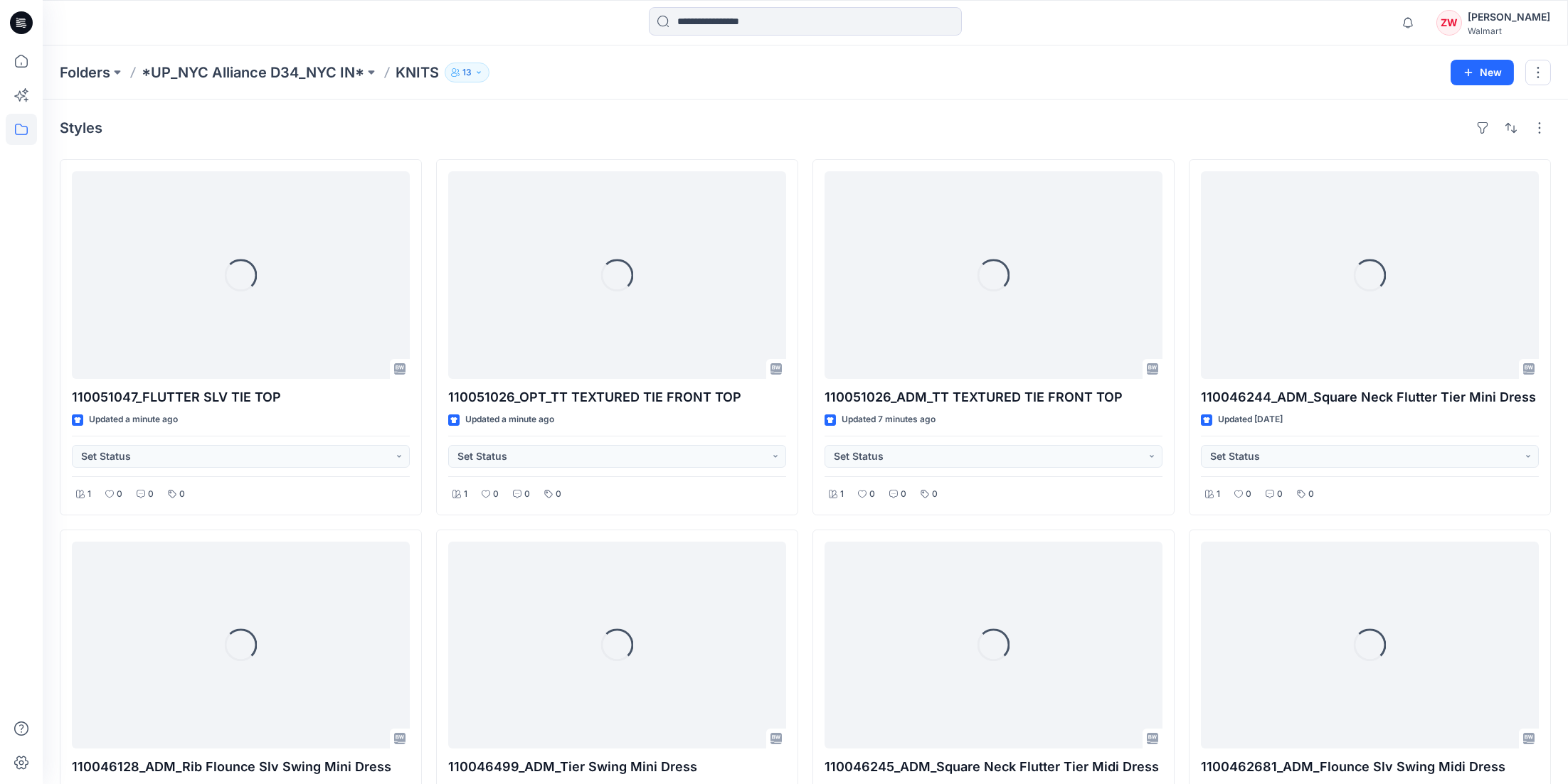
click at [1352, 112] on div "Styles Loading... 110051047_FLUTTER SLV TIE TOP Updated a minute ago Set Status…" at bounding box center [805, 711] width 1526 height 1224
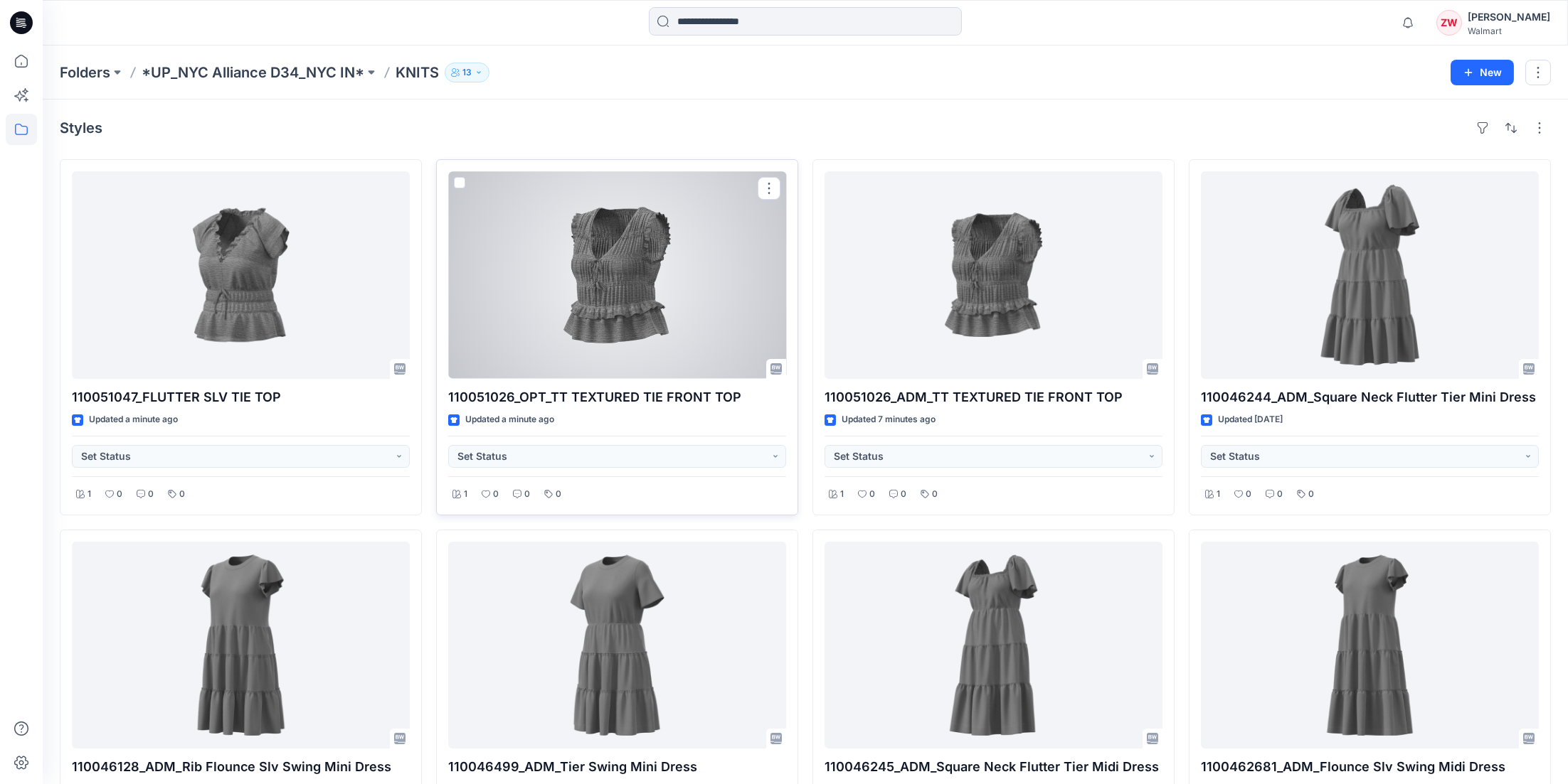
click at [637, 308] on div at bounding box center [617, 275] width 338 height 207
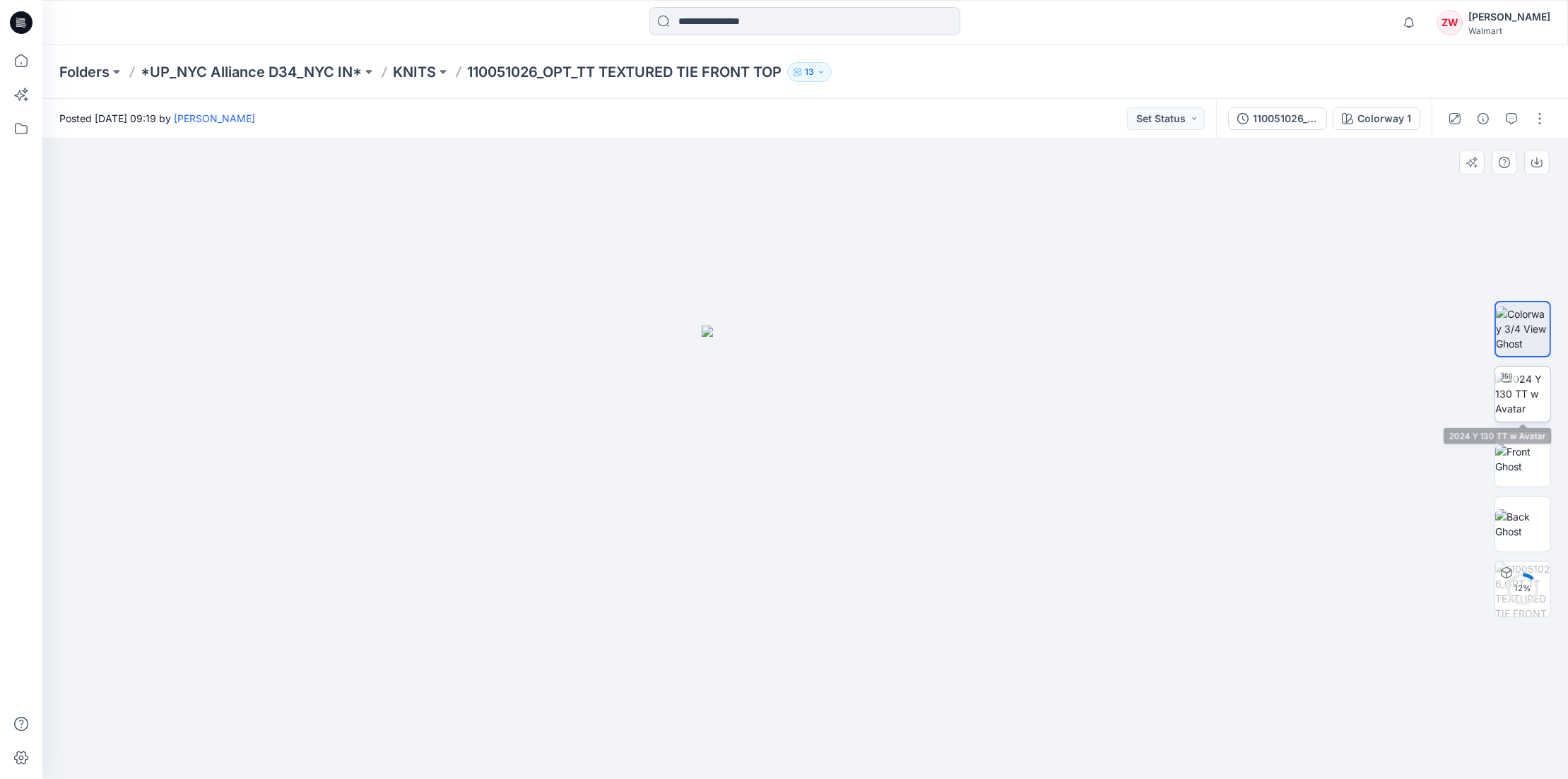
click at [1530, 403] on img at bounding box center [1523, 394] width 55 height 45
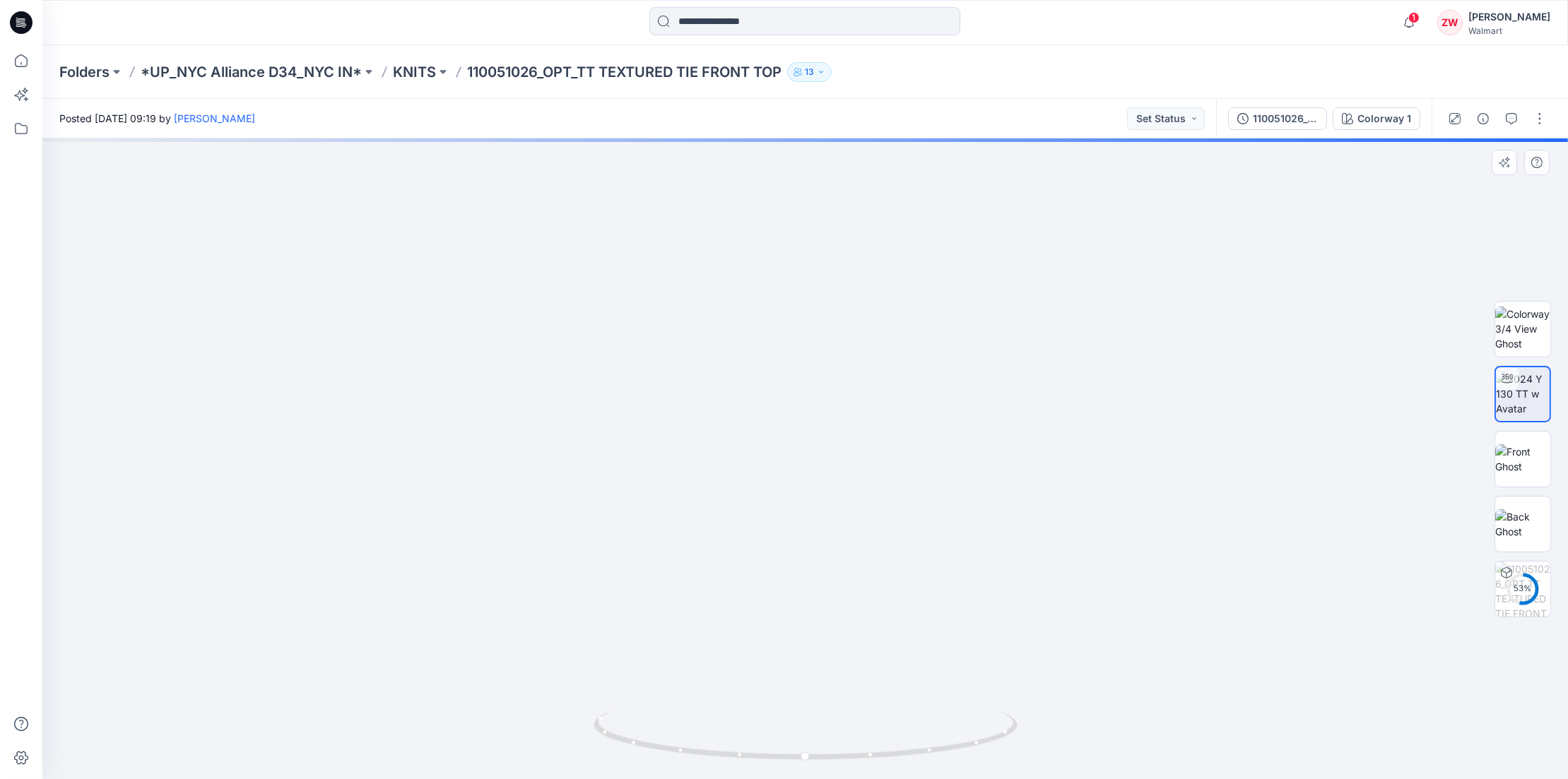
drag, startPoint x: 898, startPoint y: 332, endPoint x: 908, endPoint y: 384, distance: 53.0
click at [1528, 460] on img at bounding box center [1523, 459] width 55 height 29
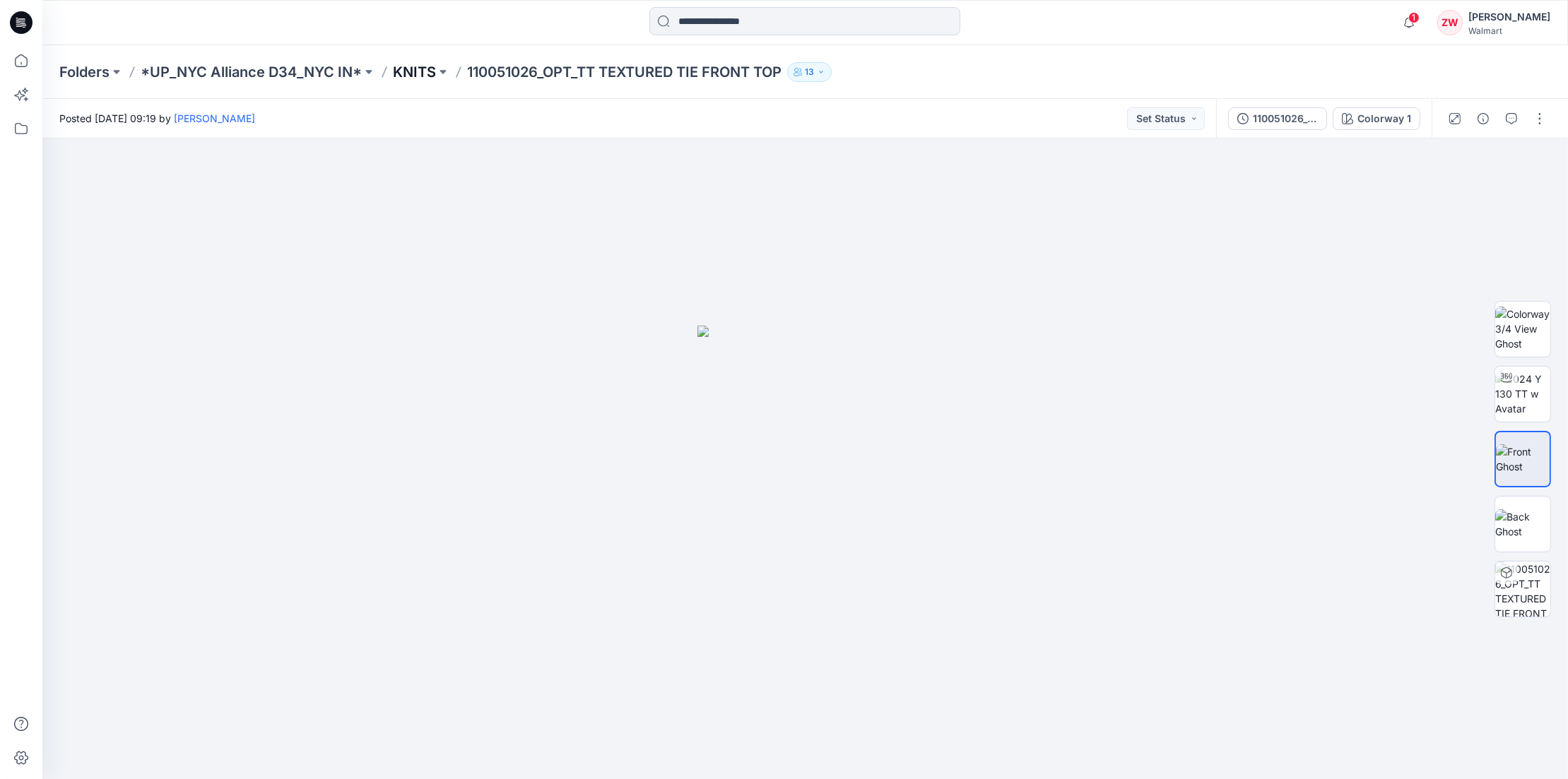
click at [400, 72] on p "KNITS" at bounding box center [415, 72] width 43 height 20
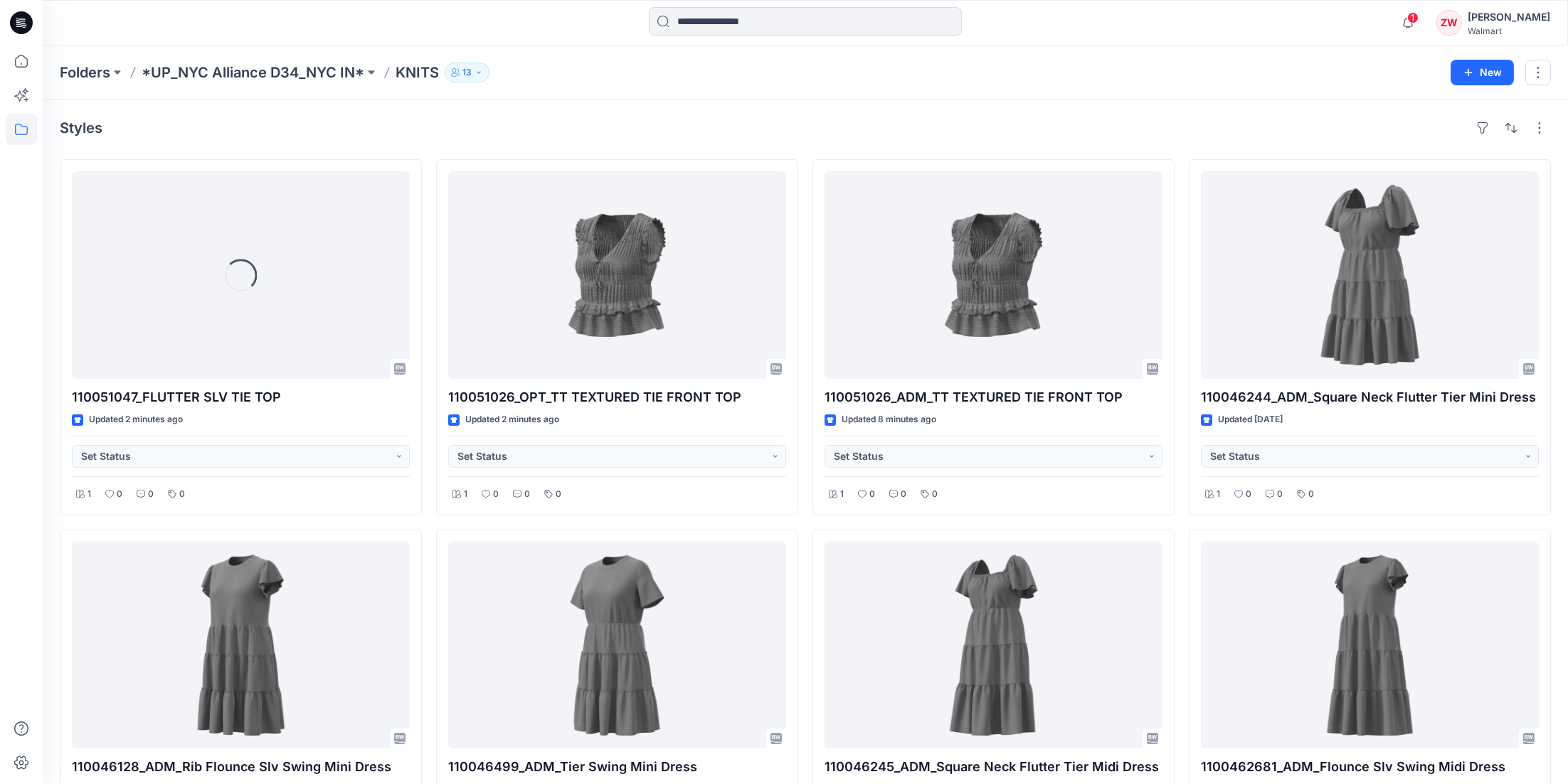
click at [632, 61] on div "Folders *UP_NYC Alliance D34_NYC IN* KNITS 13 New" at bounding box center [805, 72] width 1526 height 54
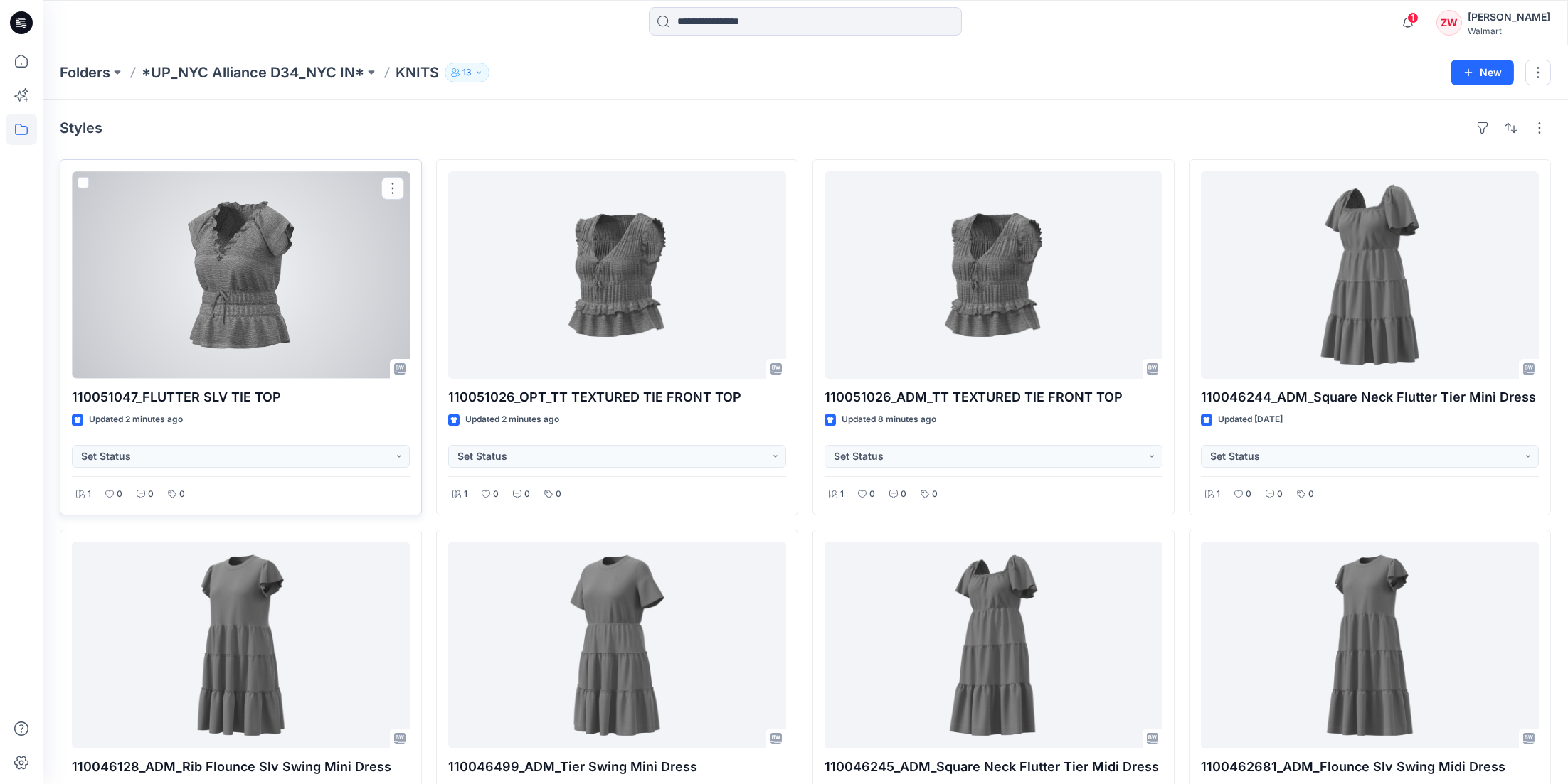
click at [202, 278] on div at bounding box center [241, 275] width 338 height 207
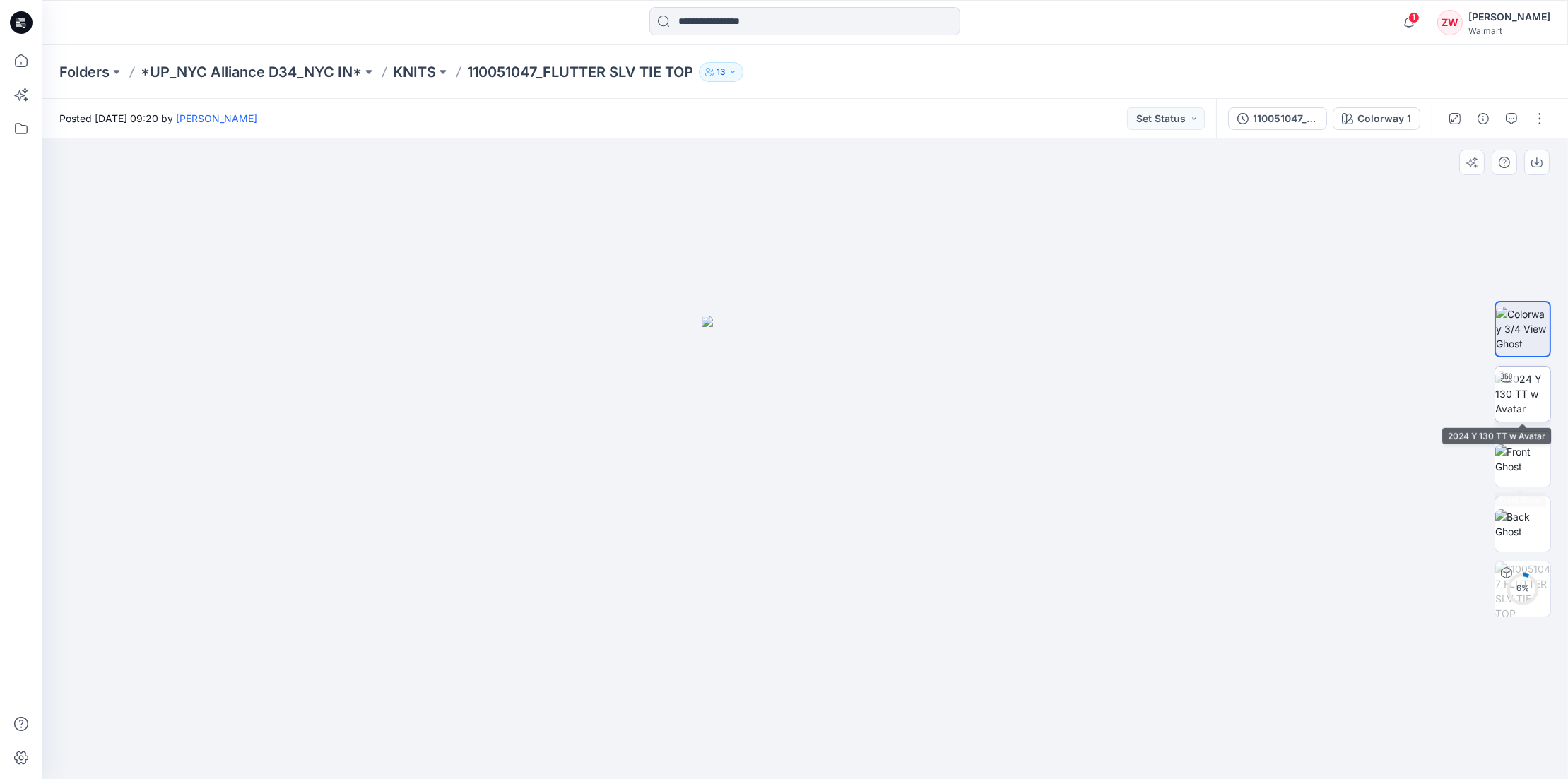
click at [1517, 400] on img at bounding box center [1523, 394] width 55 height 45
click at [989, 750] on icon at bounding box center [807, 737] width 427 height 53
click at [428, 72] on p "KNITS" at bounding box center [415, 72] width 43 height 20
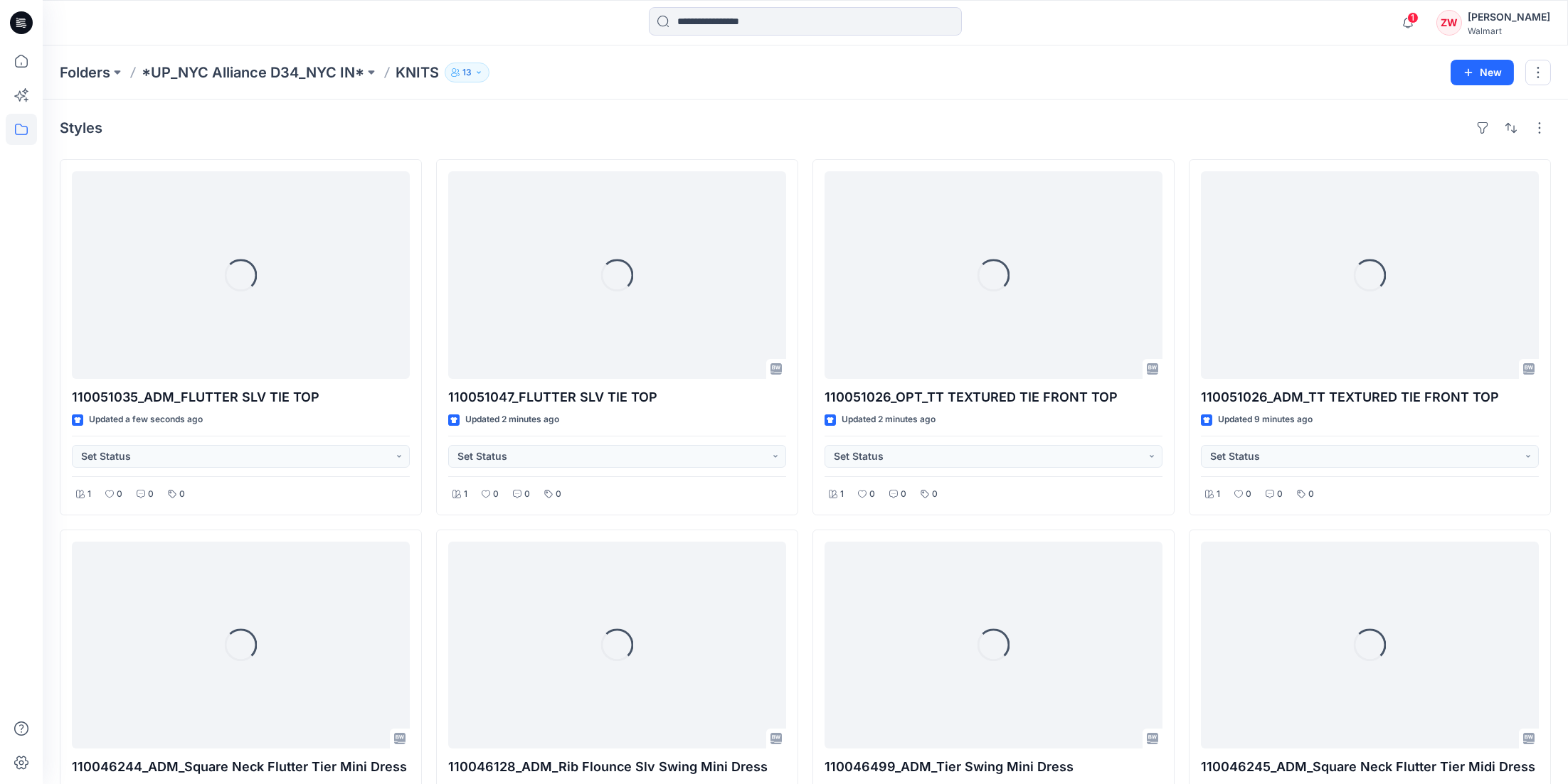
click at [472, 32] on div at bounding box center [805, 22] width 763 height 31
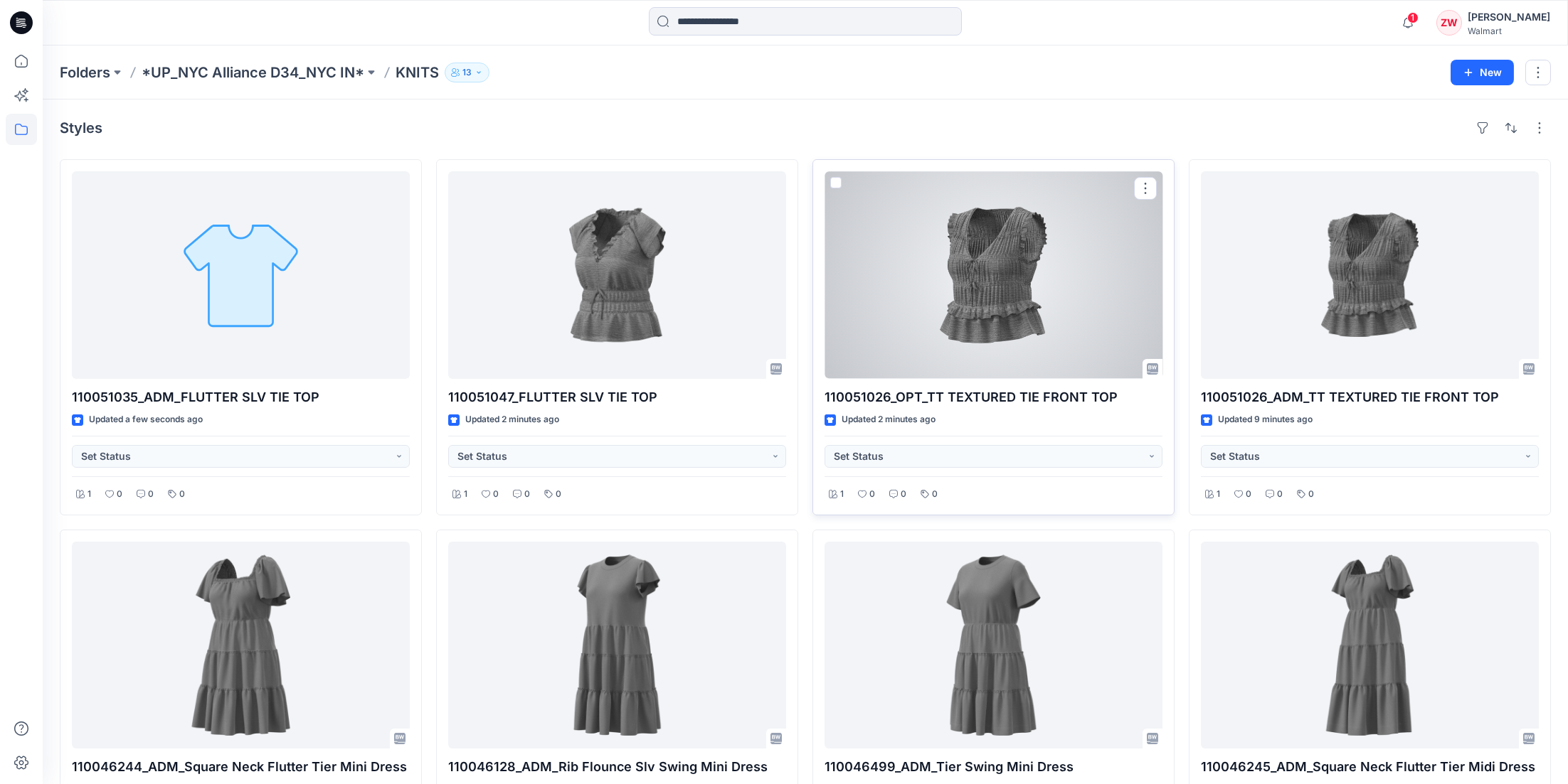
click at [968, 273] on div at bounding box center [994, 275] width 338 height 207
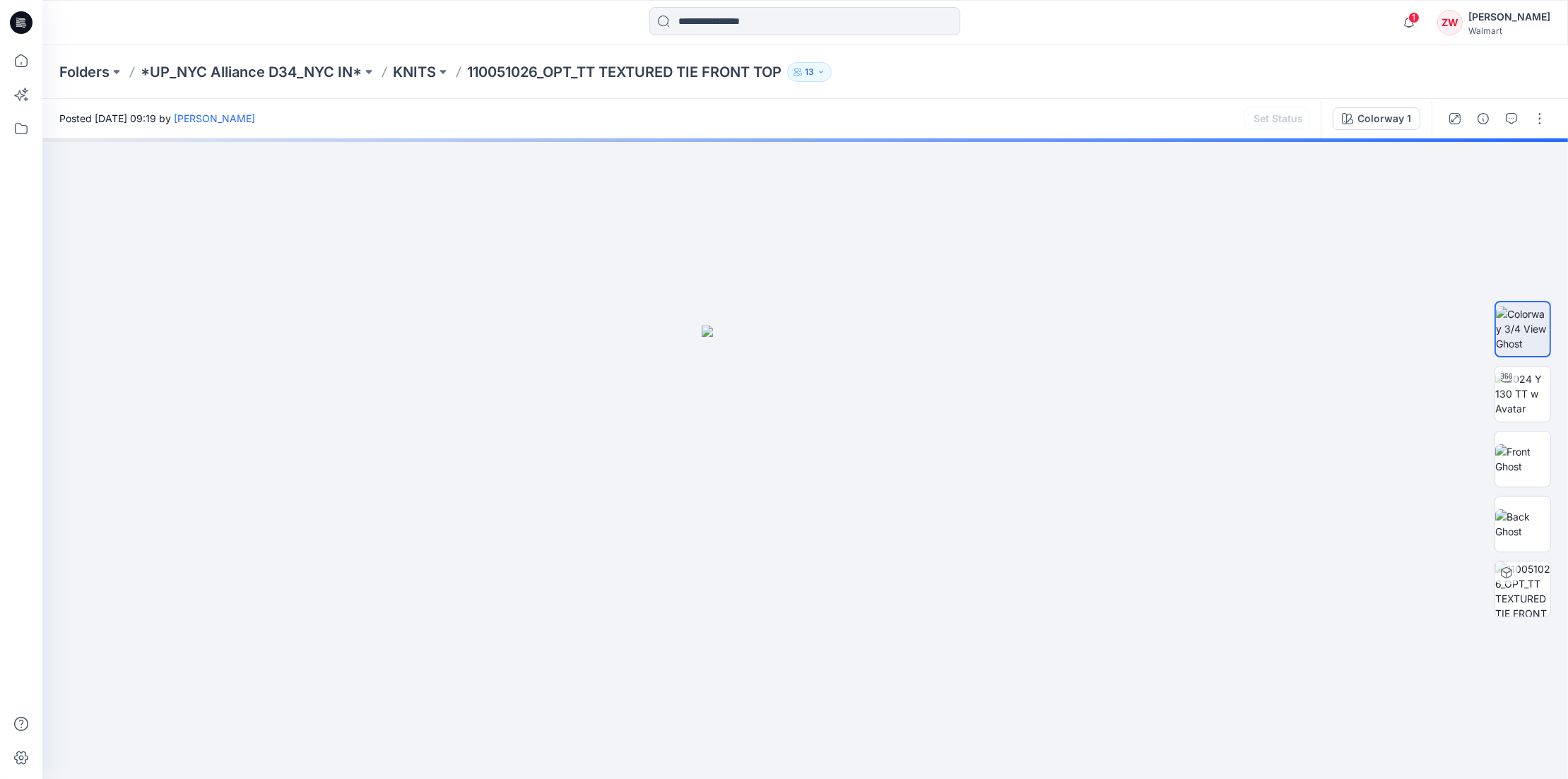
click at [1036, 45] on div "Folders *UP_NYC Alliance D34_NYC IN* KNITS 110051026_OPT_TT TEXTURED TIE FRONT …" at bounding box center [805, 72] width 1526 height 53
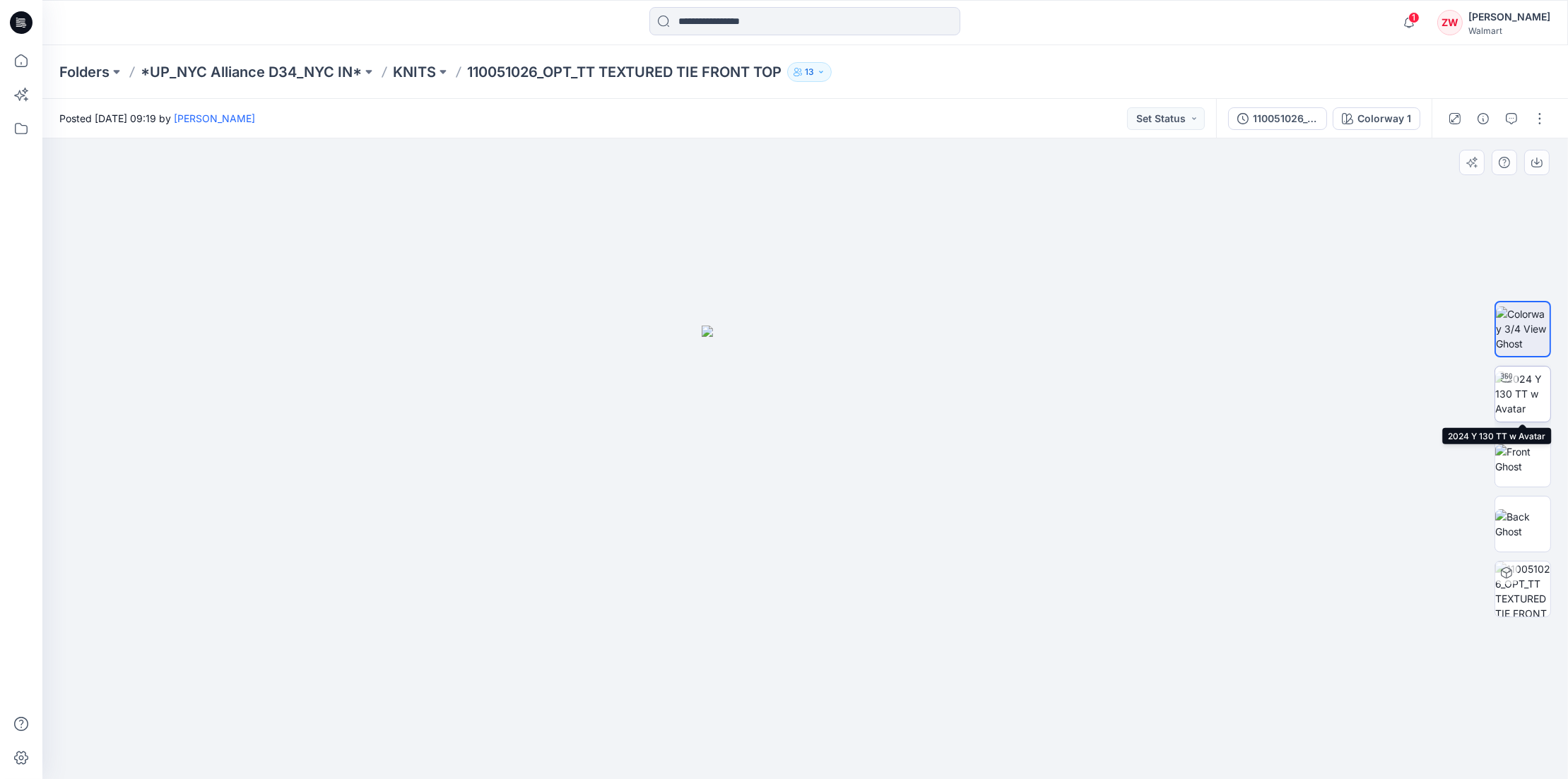
click at [1544, 400] on img at bounding box center [1523, 394] width 55 height 45
click at [430, 69] on p "KNITS" at bounding box center [415, 72] width 43 height 20
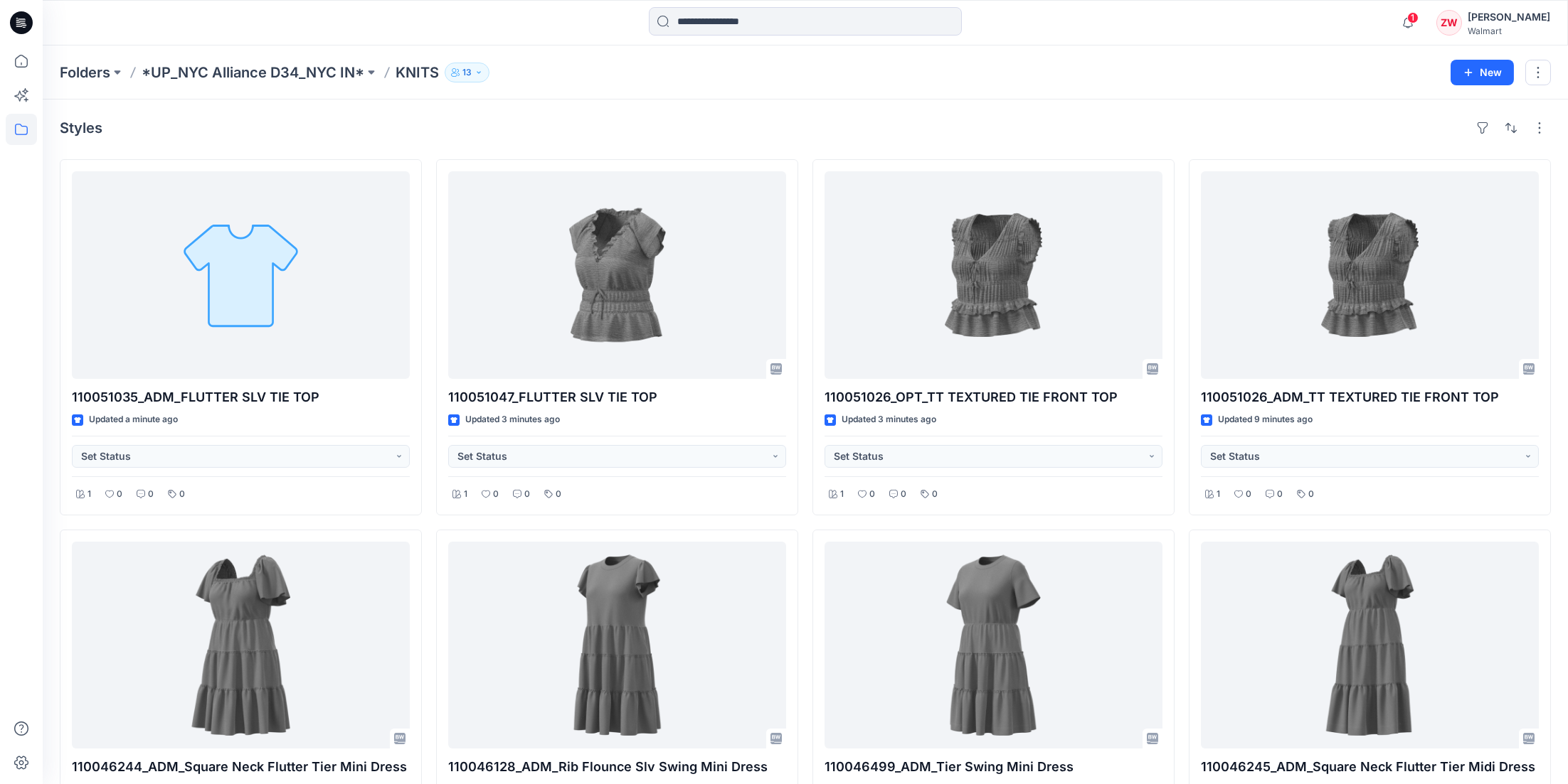
click at [808, 66] on div "Folders *UP_NYC Alliance D34_NYC IN* KNITS 13" at bounding box center [750, 72] width 1381 height 20
